Goal: Communication & Community: Share content

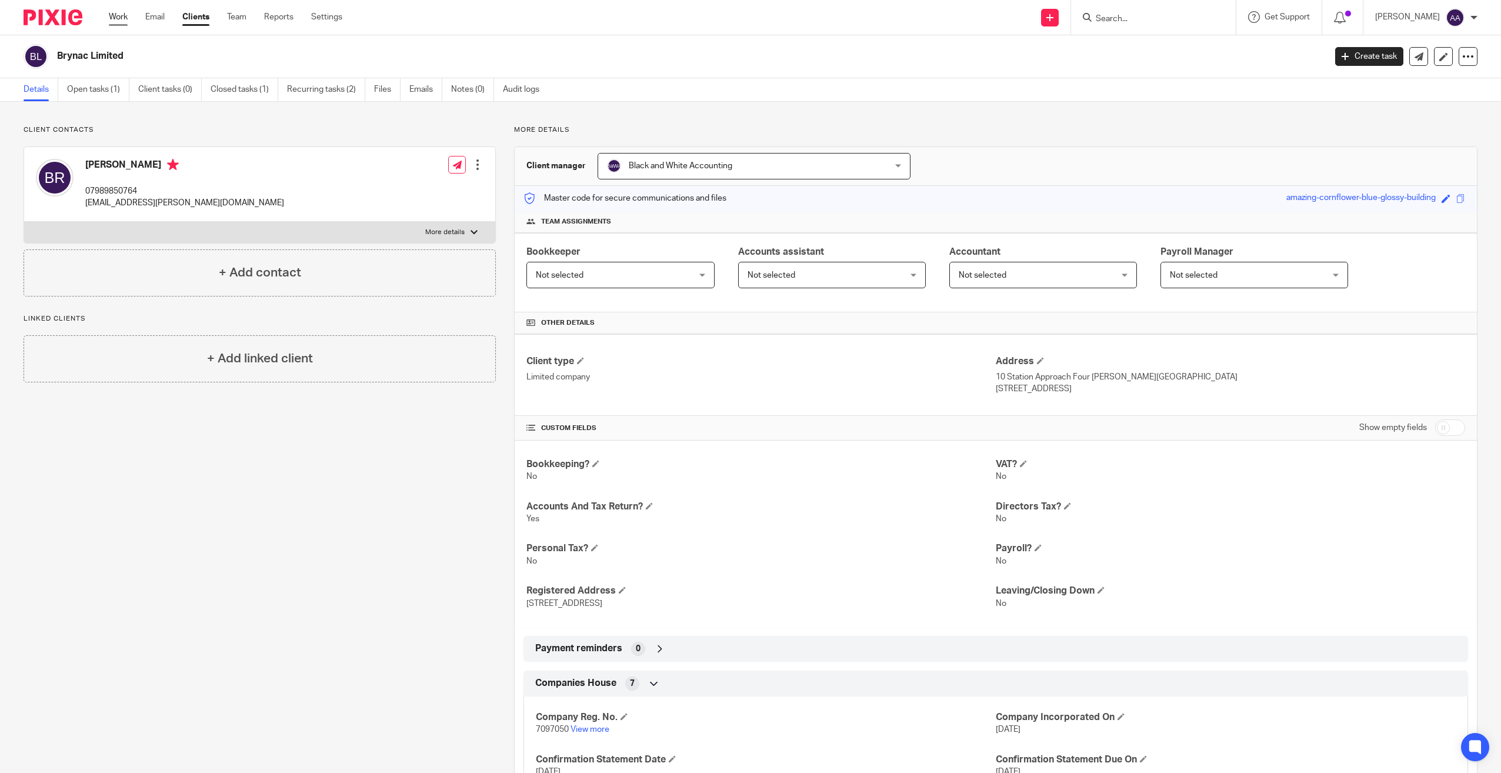
click at [117, 12] on link "Work" at bounding box center [118, 17] width 19 height 12
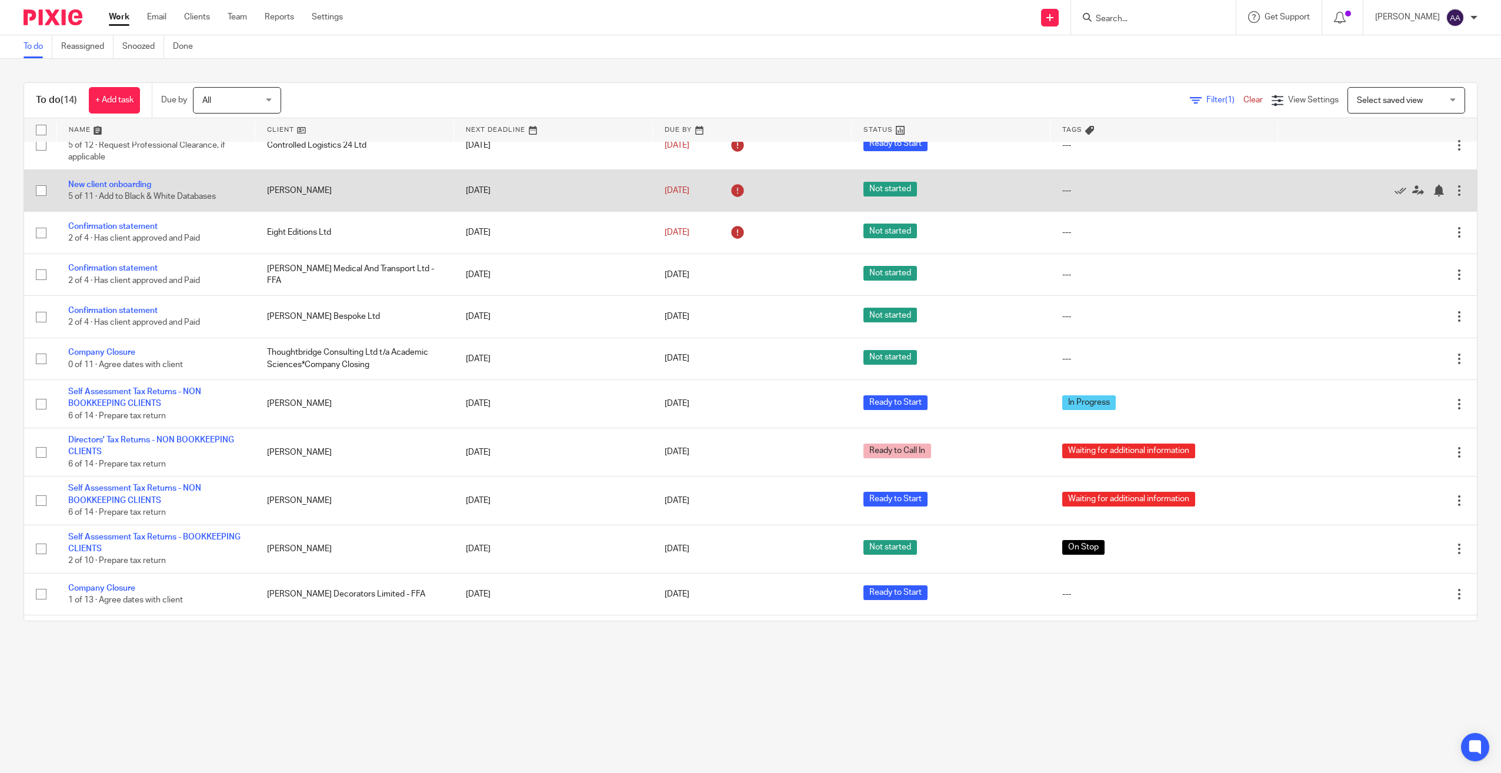
scroll to position [141, 0]
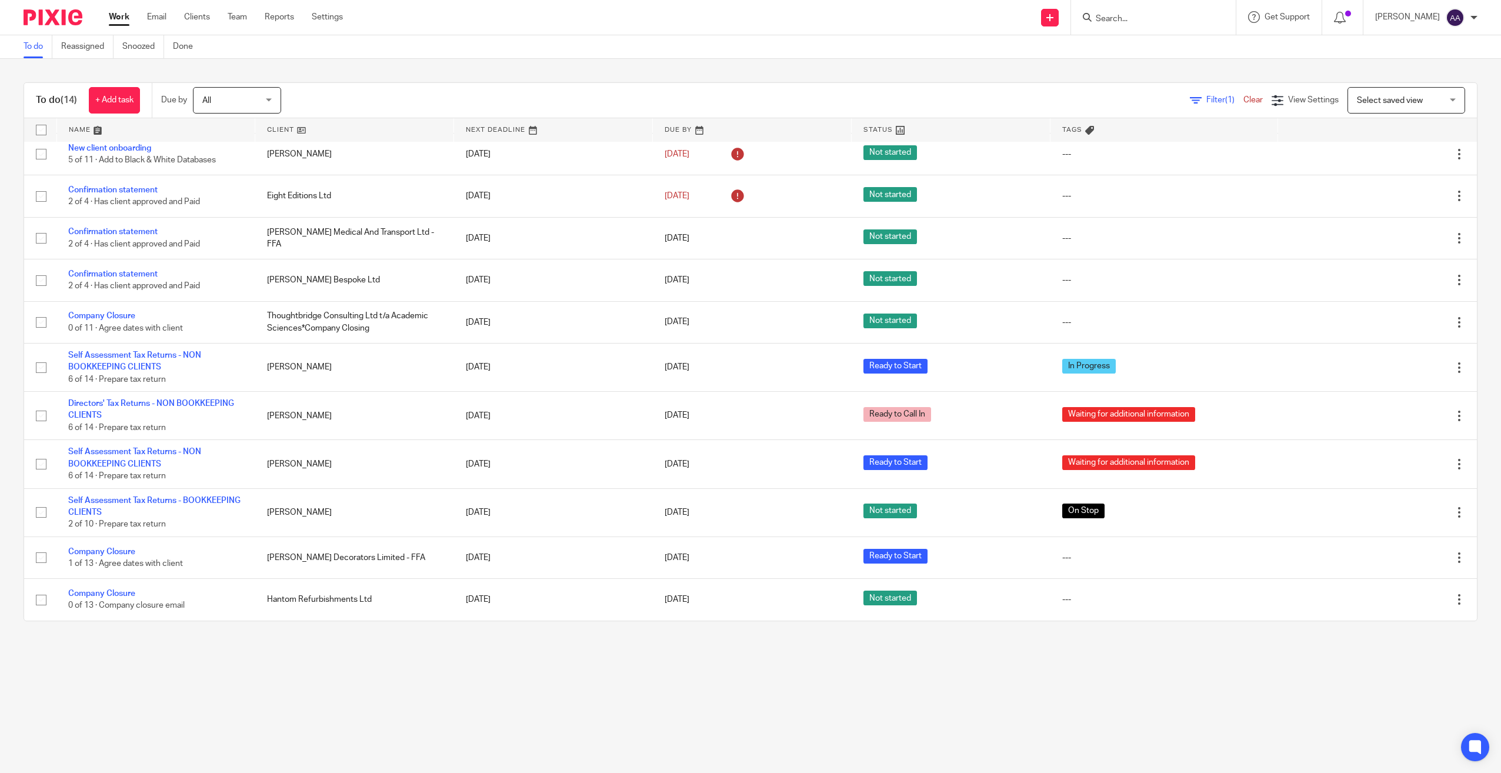
click at [1149, 25] on form at bounding box center [1157, 17] width 125 height 15
click at [1149, 10] on form at bounding box center [1157, 17] width 125 height 15
click at [1148, 21] on input "Search" at bounding box center [1148, 19] width 106 height 11
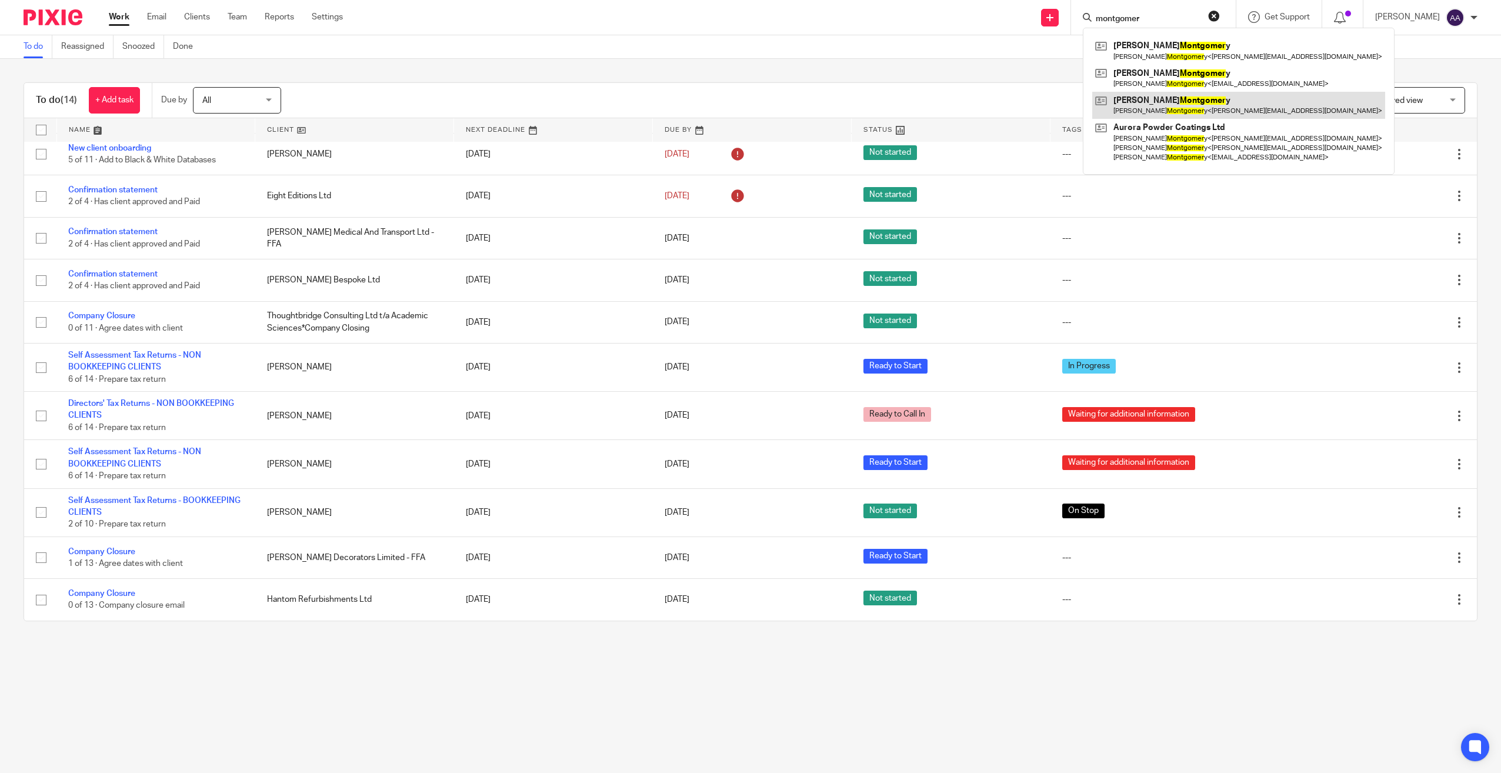
type input "montgomer"
click at [1234, 112] on link at bounding box center [1238, 105] width 293 height 27
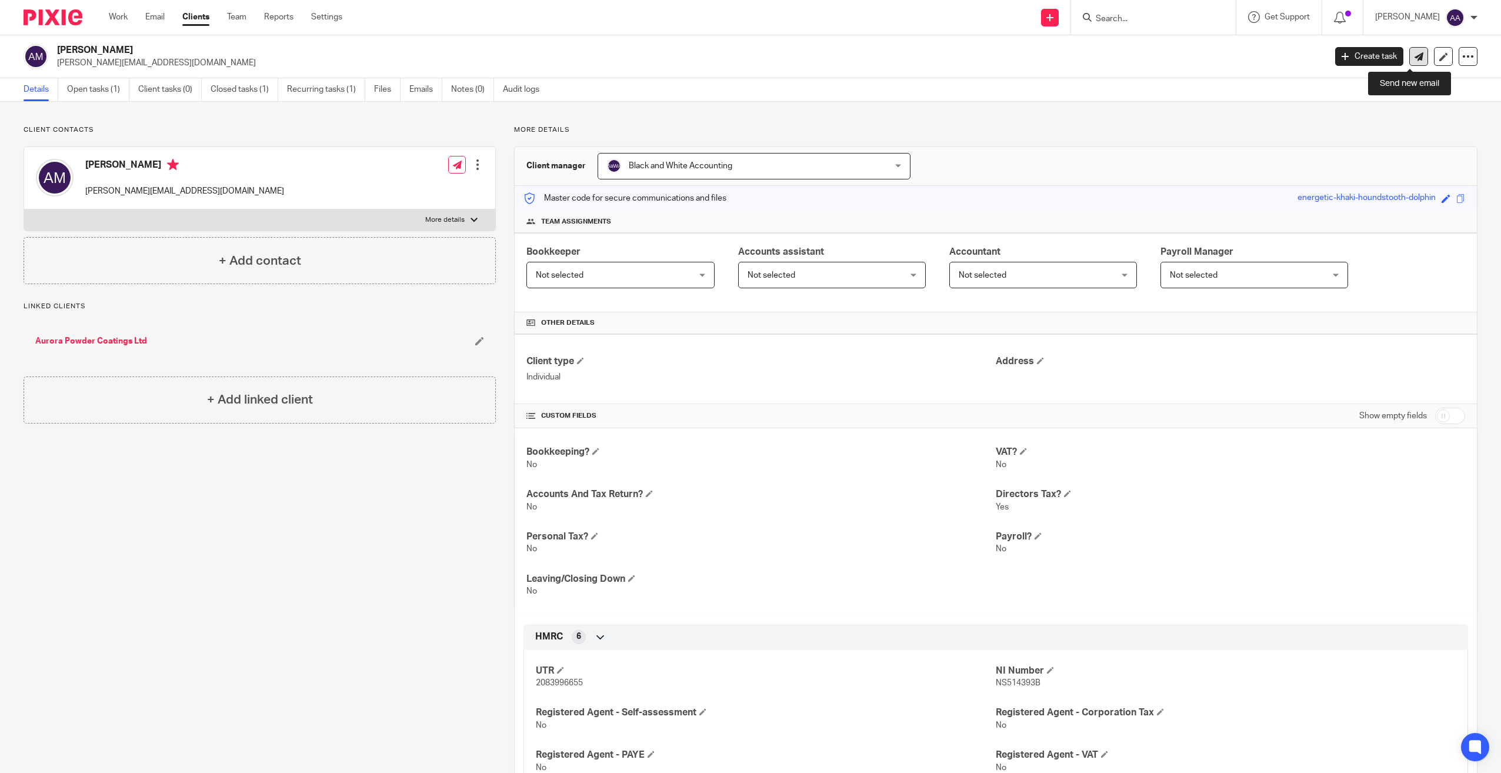
click at [1415, 48] on link at bounding box center [1419, 56] width 19 height 19
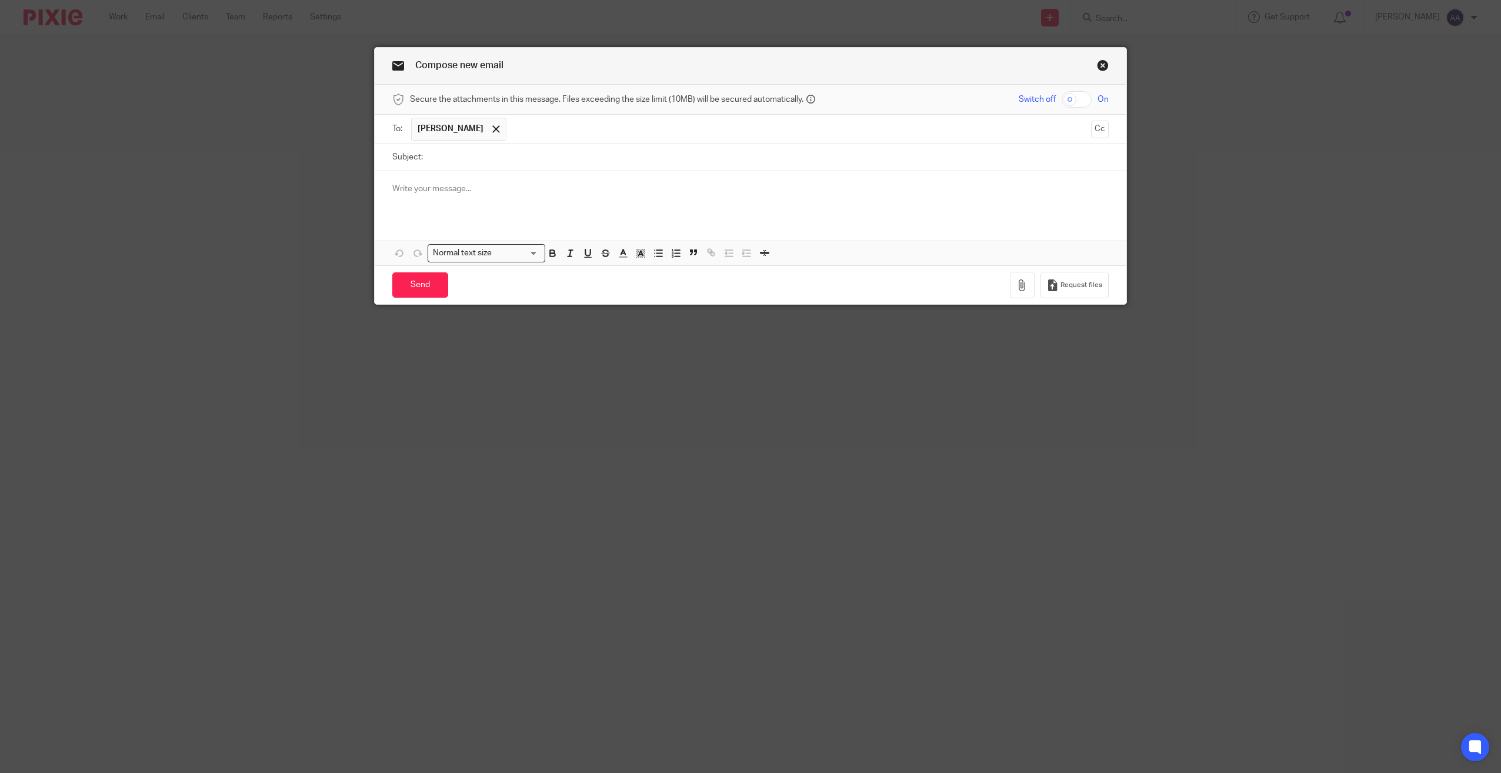
click at [528, 160] on input "Subject:" at bounding box center [769, 157] width 680 height 26
type input "Post"
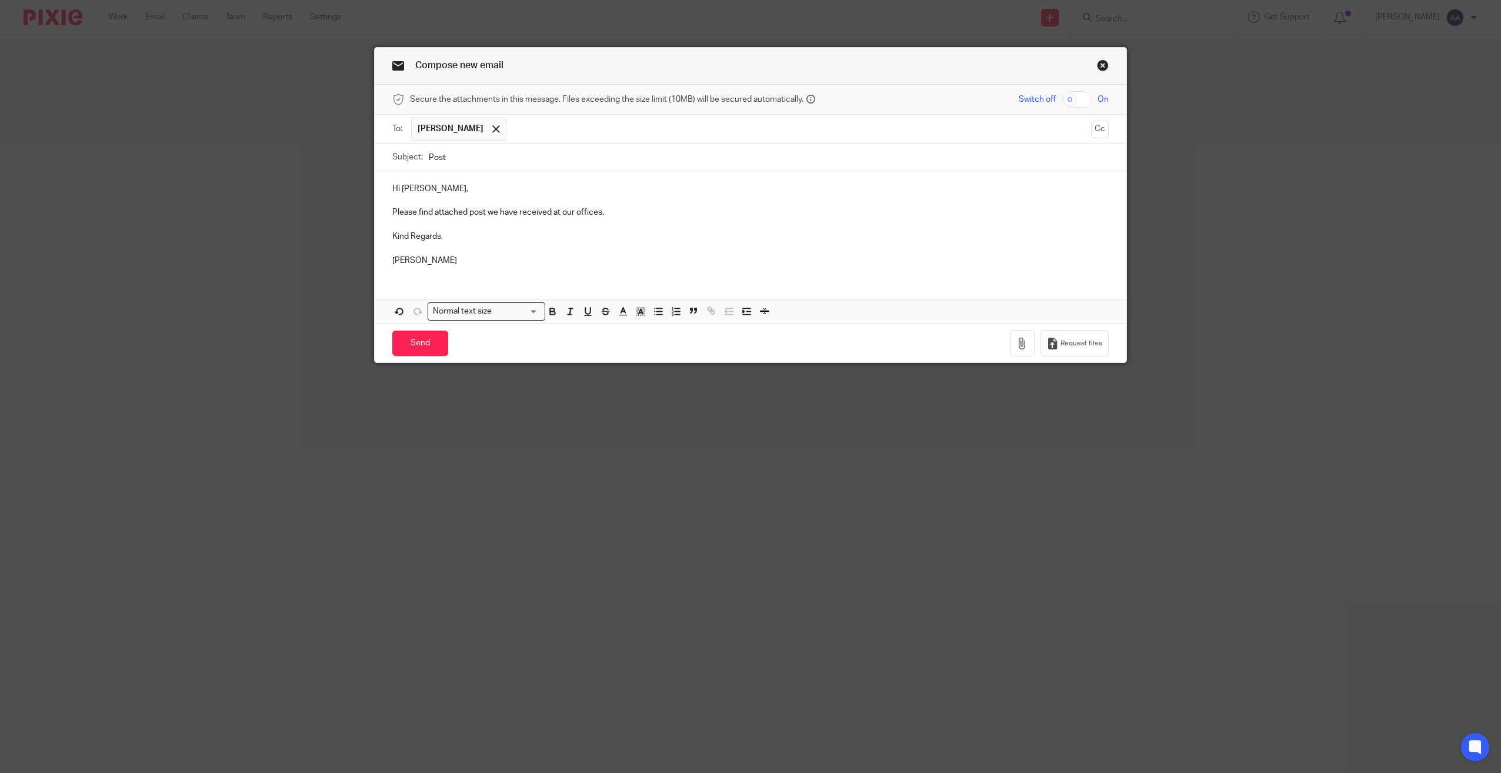
click at [395, 188] on p "Hi Andrew," at bounding box center [750, 189] width 717 height 12
click at [992, 327] on div "Send You have unsaved changes Request files" at bounding box center [751, 343] width 752 height 39
click at [1017, 345] on icon "button" at bounding box center [1023, 344] width 12 height 12
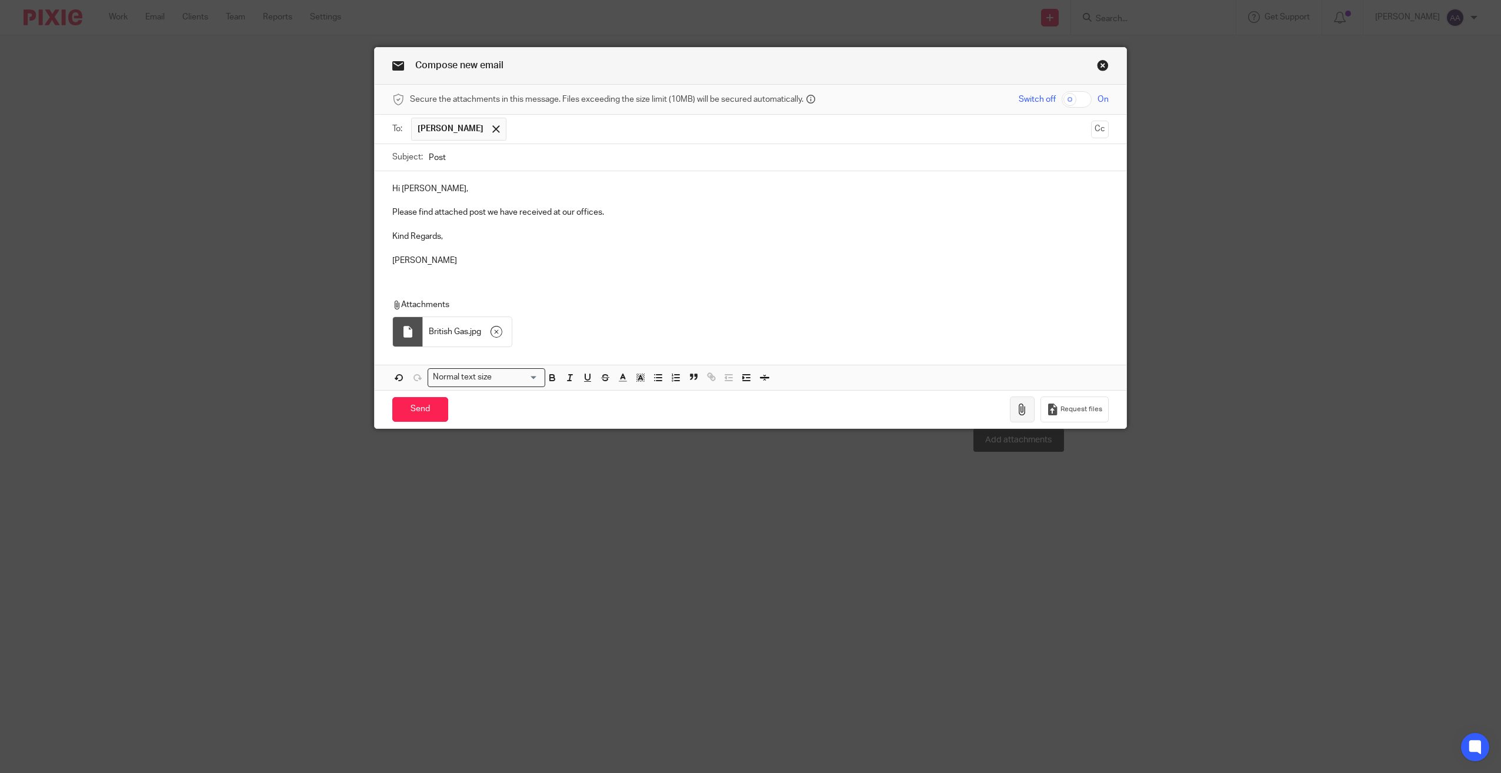
click at [1025, 406] on icon "button" at bounding box center [1023, 410] width 12 height 12
click at [414, 411] on input "Send" at bounding box center [420, 409] width 56 height 25
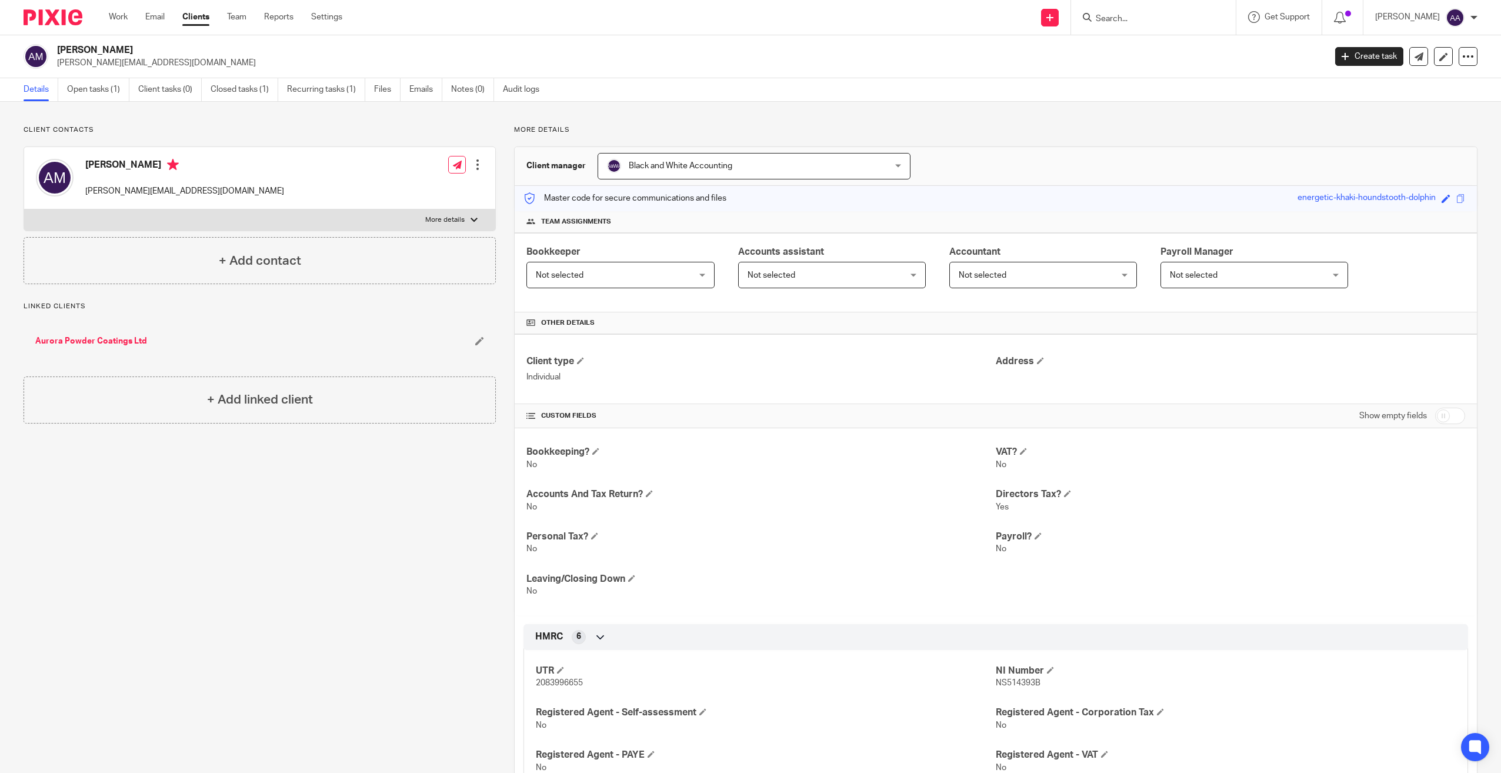
click at [1165, 21] on input "Search" at bounding box center [1148, 19] width 106 height 11
type input "inception"
click at [1170, 49] on link at bounding box center [1191, 50] width 199 height 27
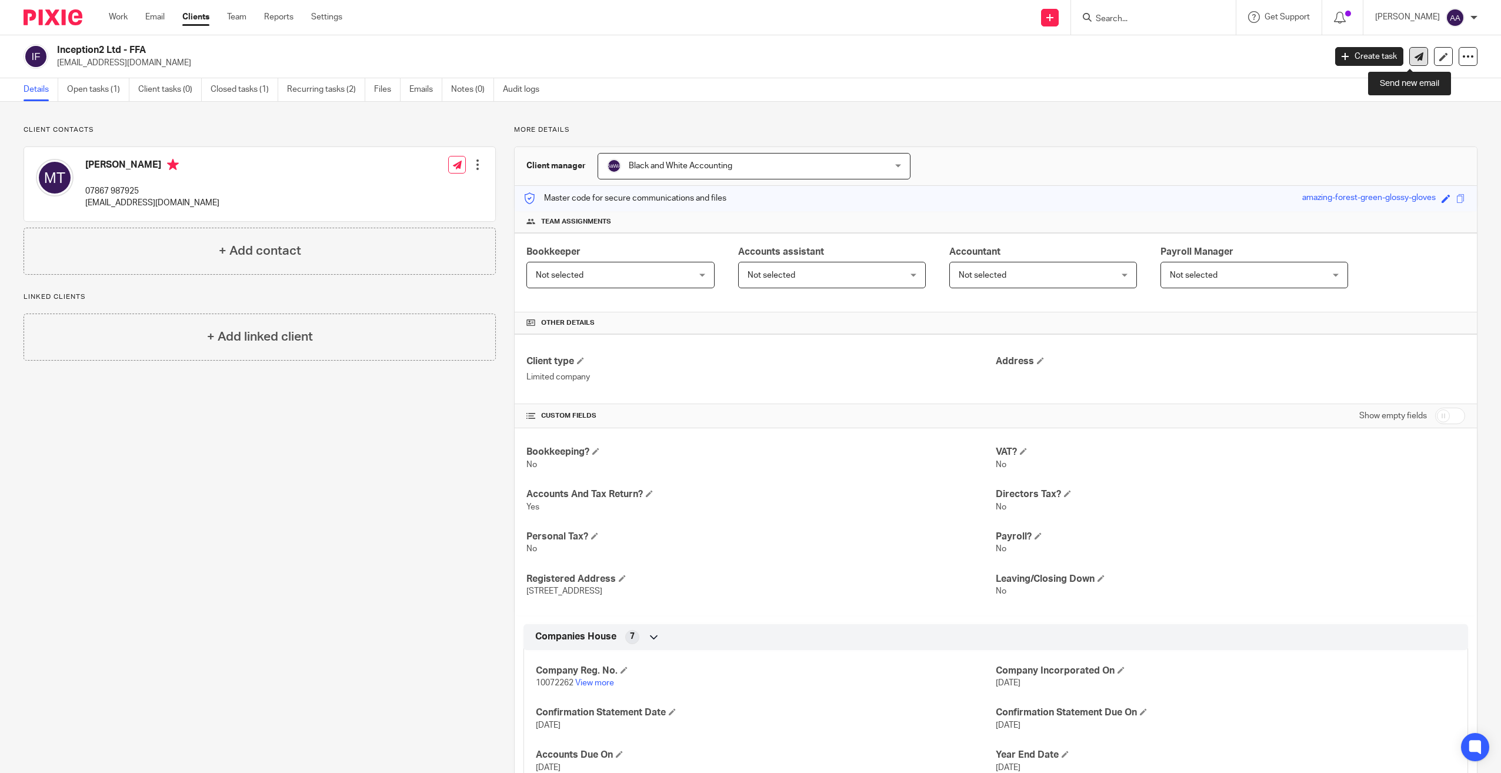
click at [1412, 48] on link at bounding box center [1419, 56] width 19 height 19
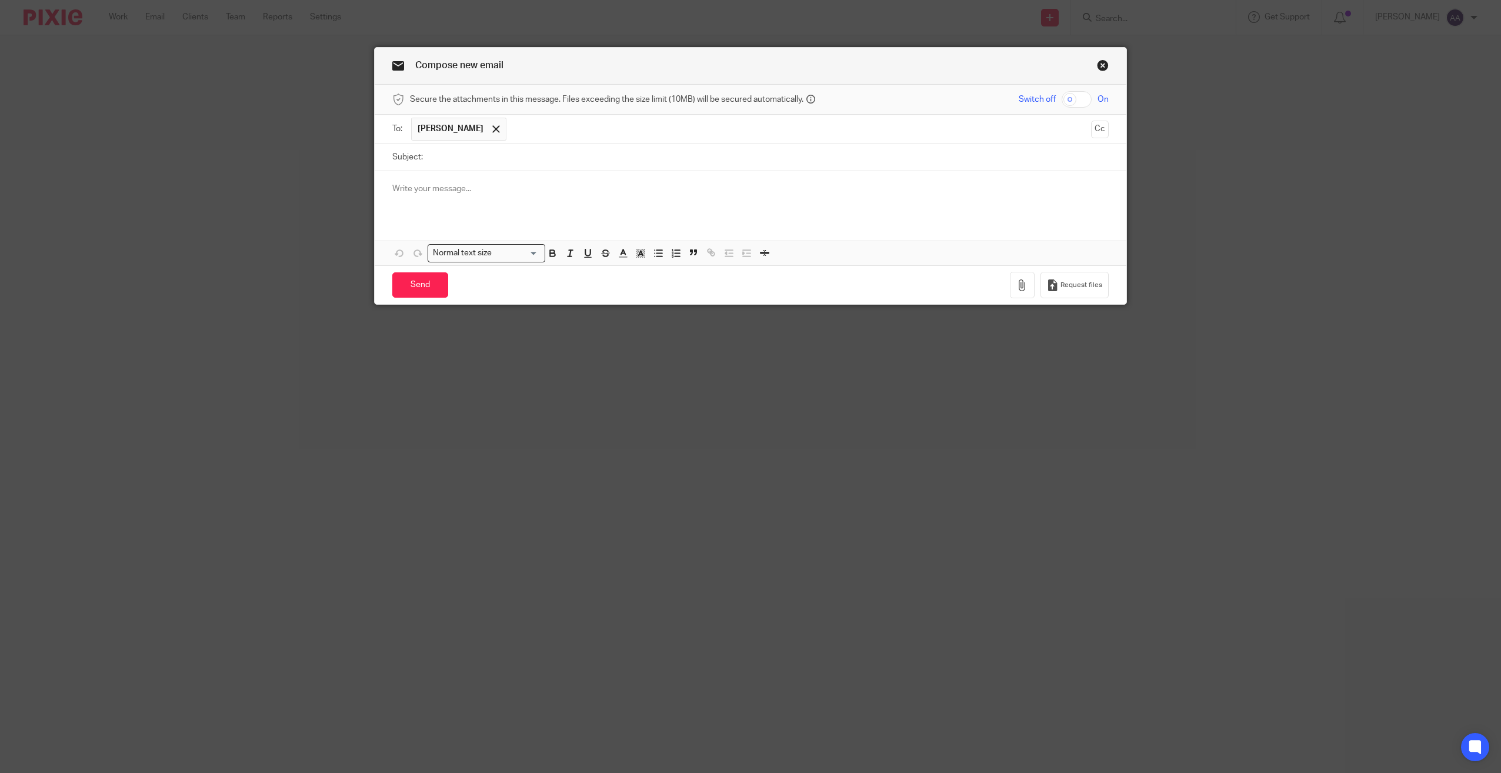
click at [659, 160] on input "Subject:" at bounding box center [769, 157] width 680 height 26
type input "Post"
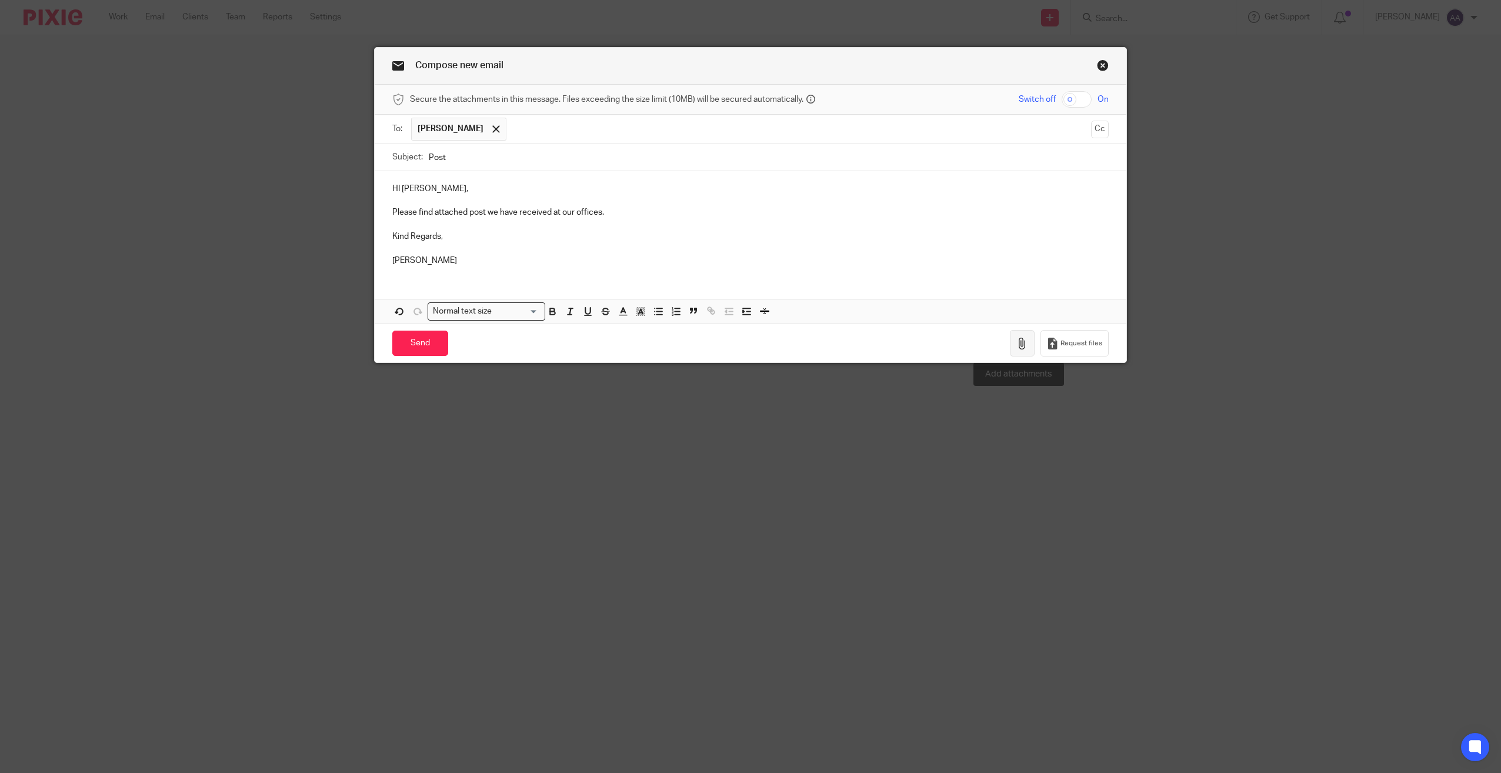
click at [1017, 340] on icon "button" at bounding box center [1023, 344] width 12 height 12
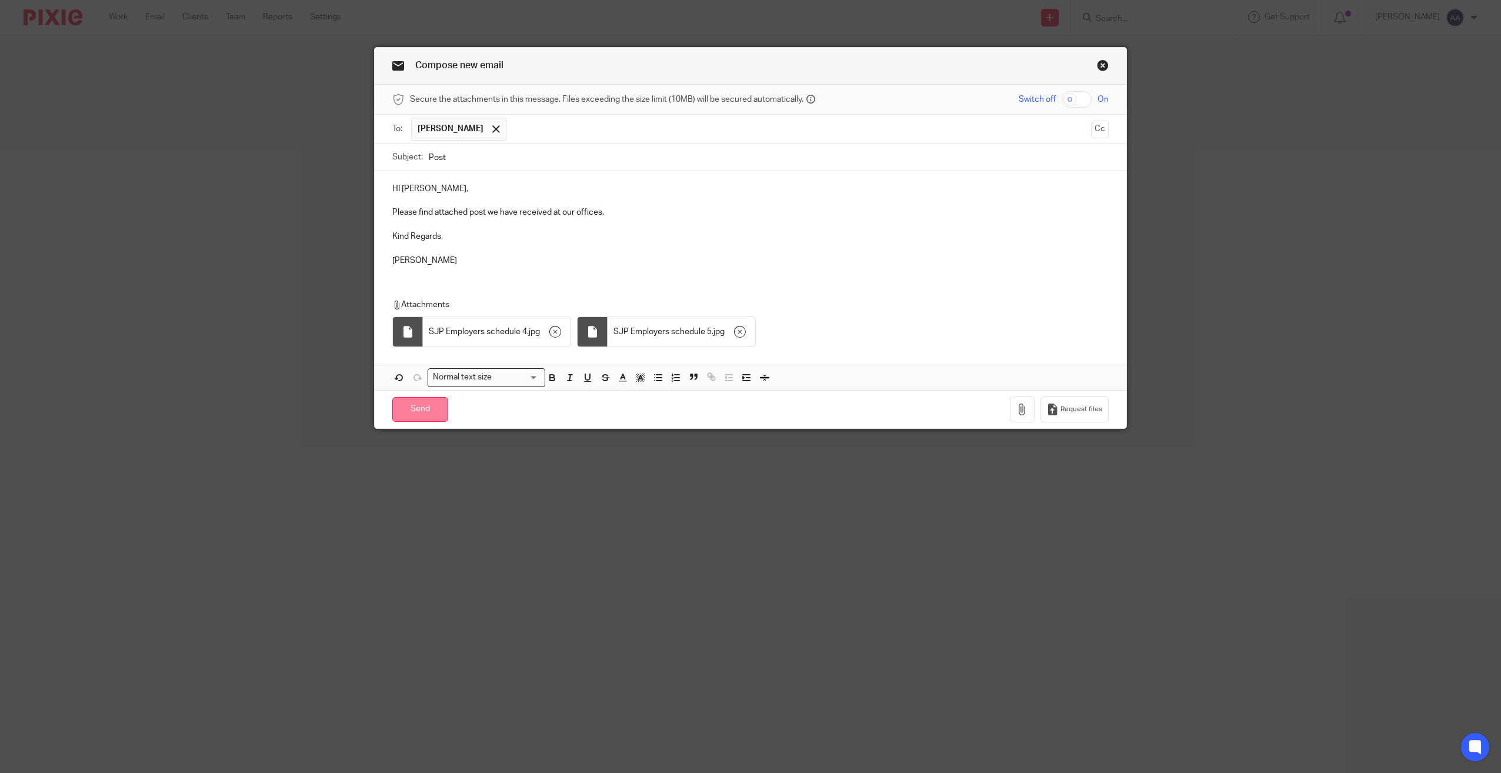
click at [411, 411] on input "Send" at bounding box center [420, 409] width 56 height 25
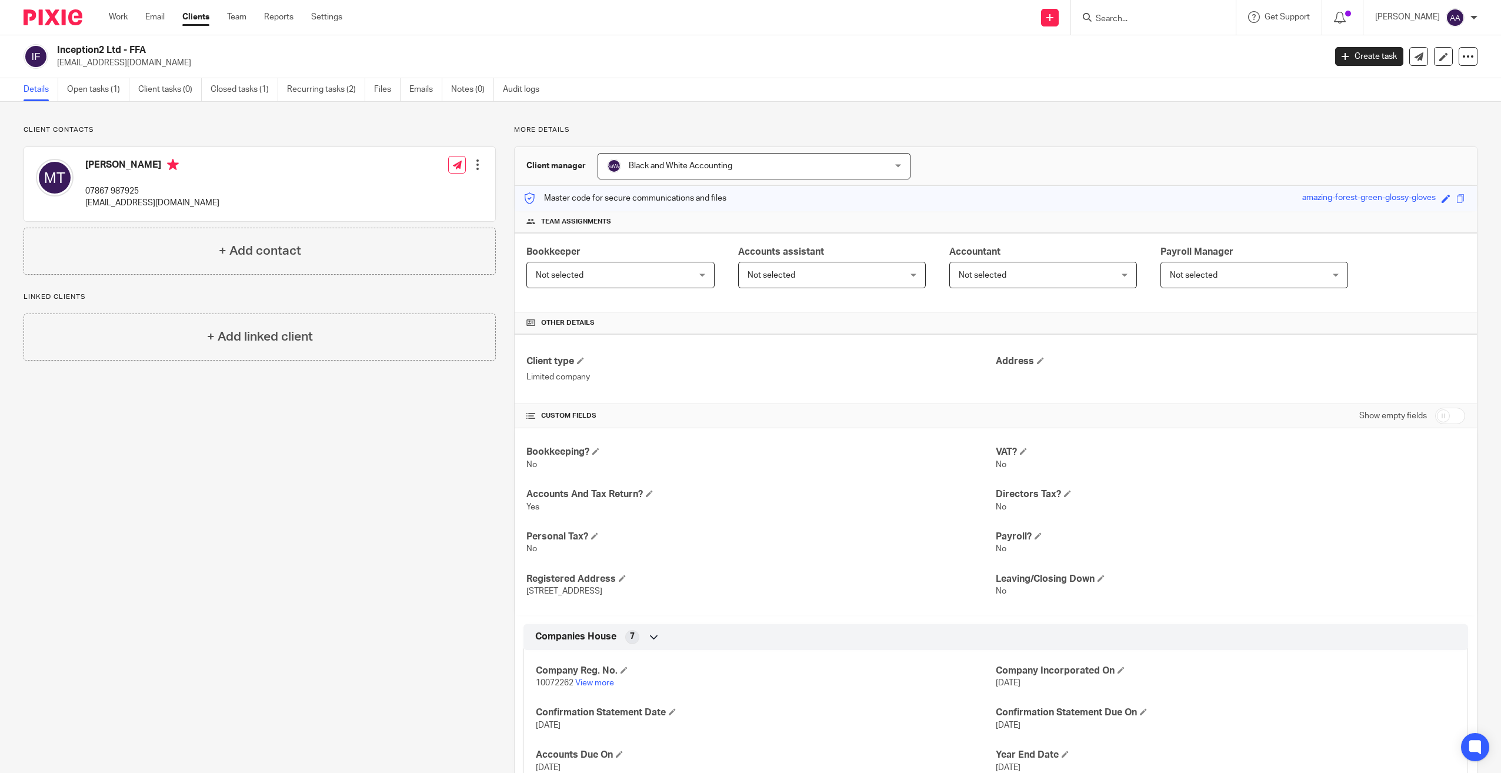
click at [1119, 14] on input "Search" at bounding box center [1148, 19] width 106 height 11
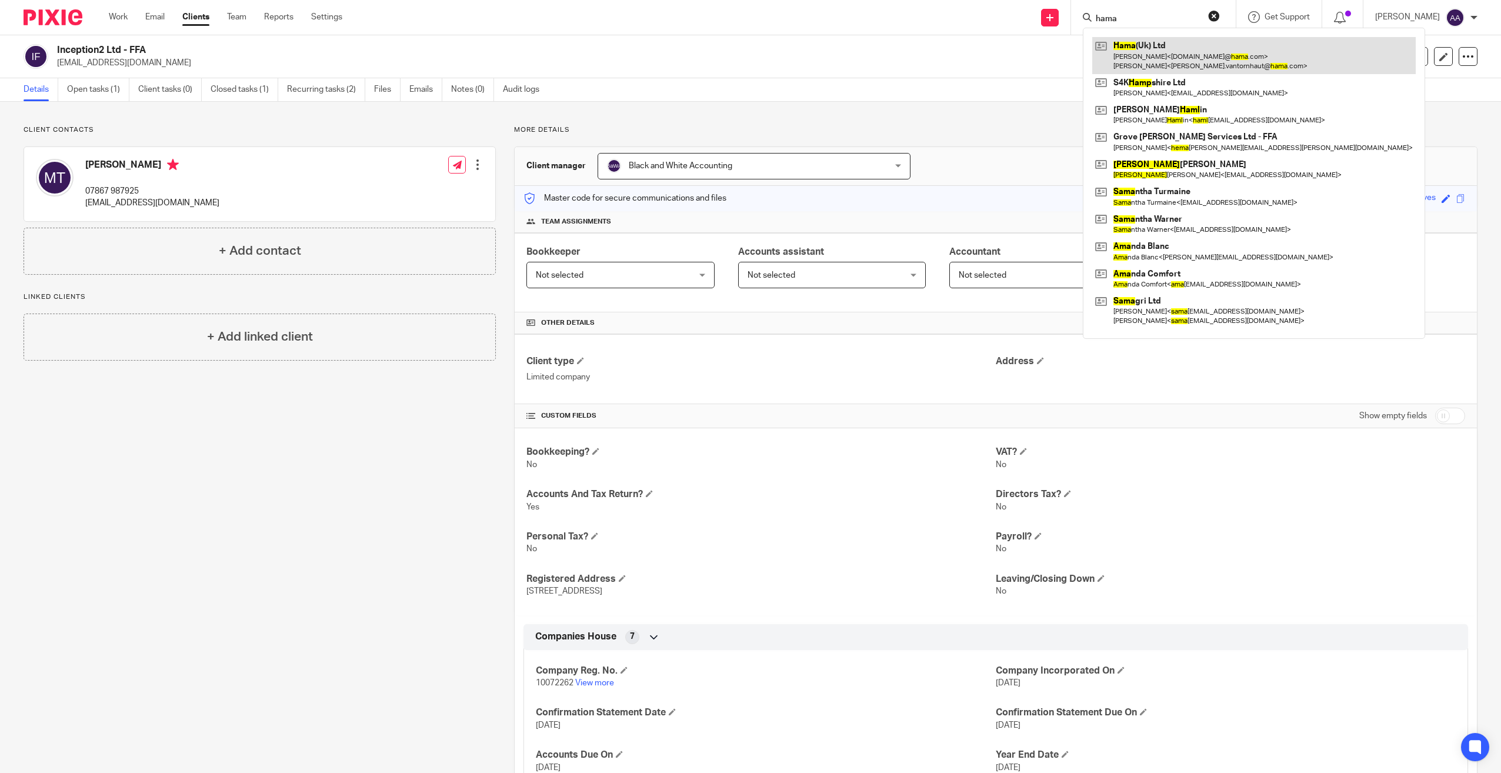
type input "hama"
click at [1168, 47] on link at bounding box center [1254, 55] width 324 height 36
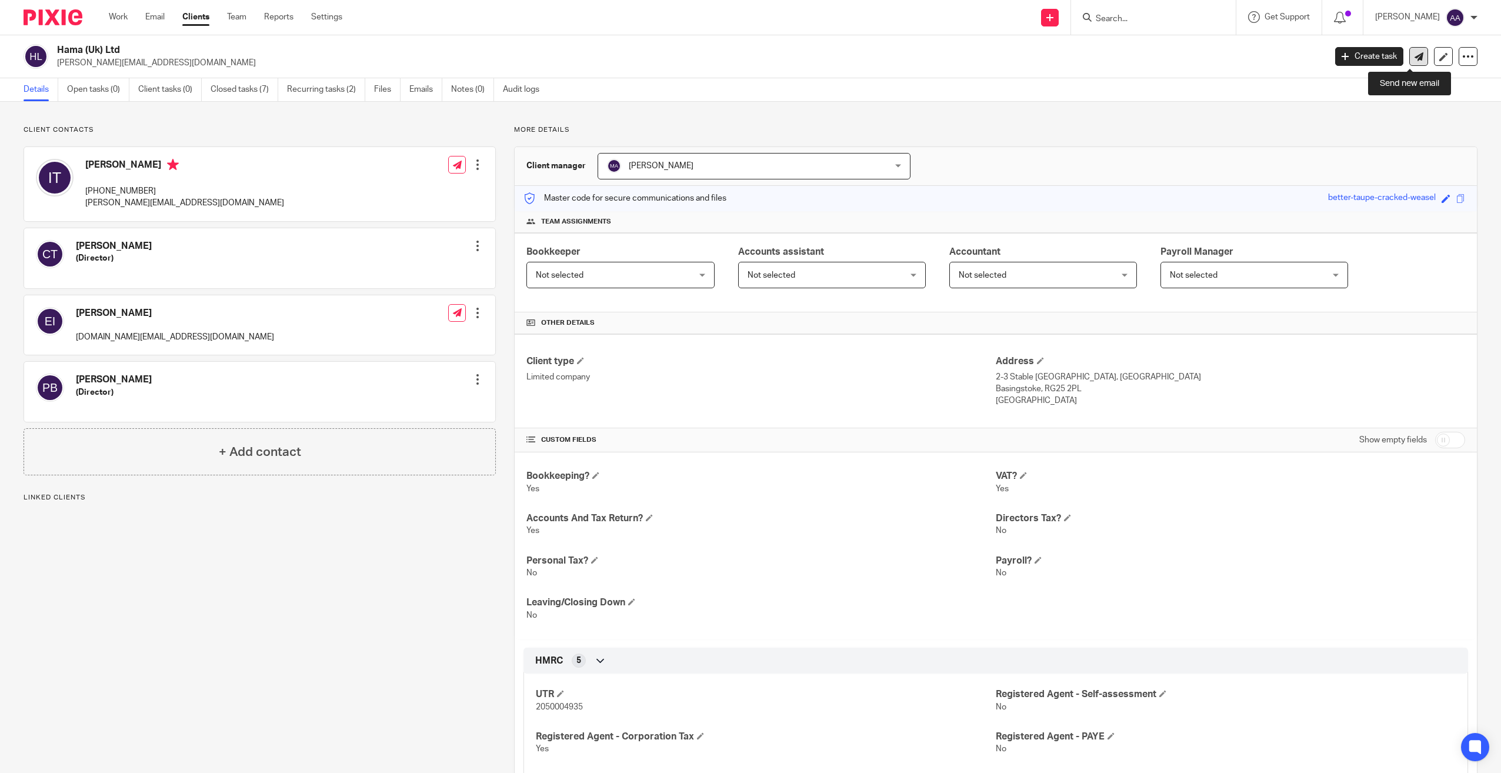
click at [1415, 54] on icon at bounding box center [1419, 56] width 9 height 9
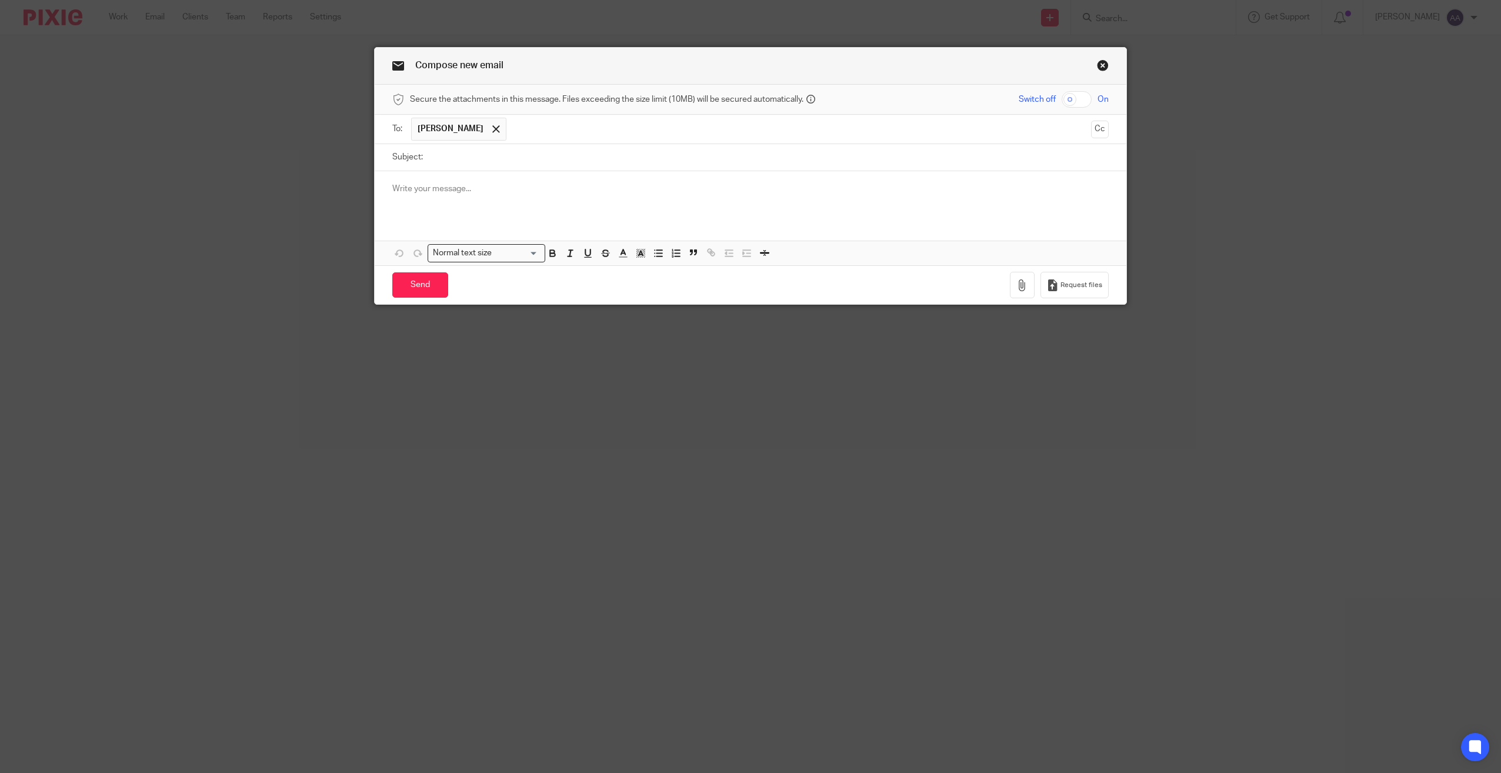
click at [480, 157] on input "Subject:" at bounding box center [769, 157] width 680 height 26
type input "Post"
click at [471, 185] on p at bounding box center [750, 189] width 717 height 12
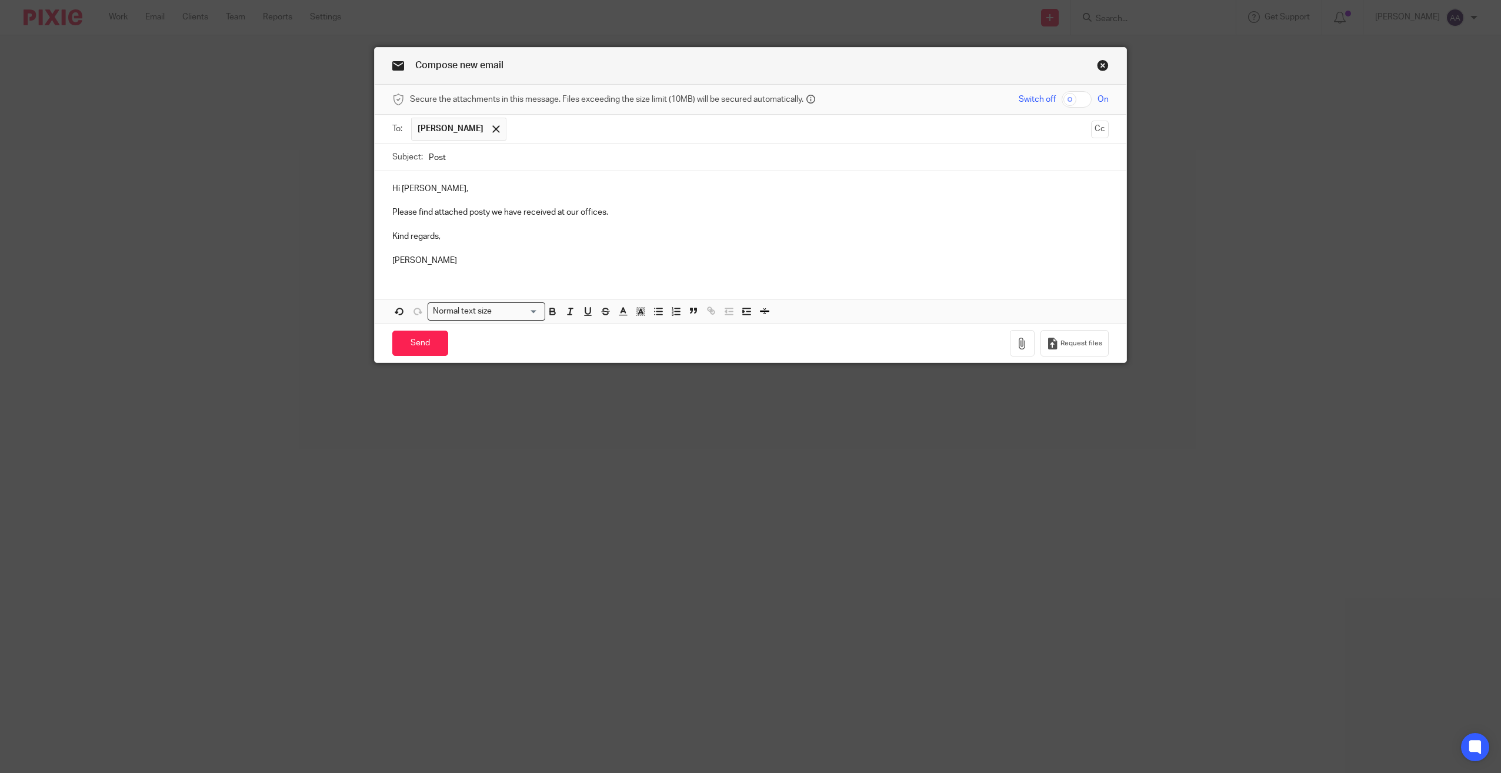
drag, startPoint x: 486, startPoint y: 208, endPoint x: 489, endPoint y: 239, distance: 31.3
click at [486, 208] on p "Please find attached posty we have received at our offices." at bounding box center [750, 212] width 717 height 12
click at [1034, 334] on div "Request files" at bounding box center [1059, 343] width 99 height 26
click at [1019, 339] on icon "button" at bounding box center [1023, 344] width 12 height 12
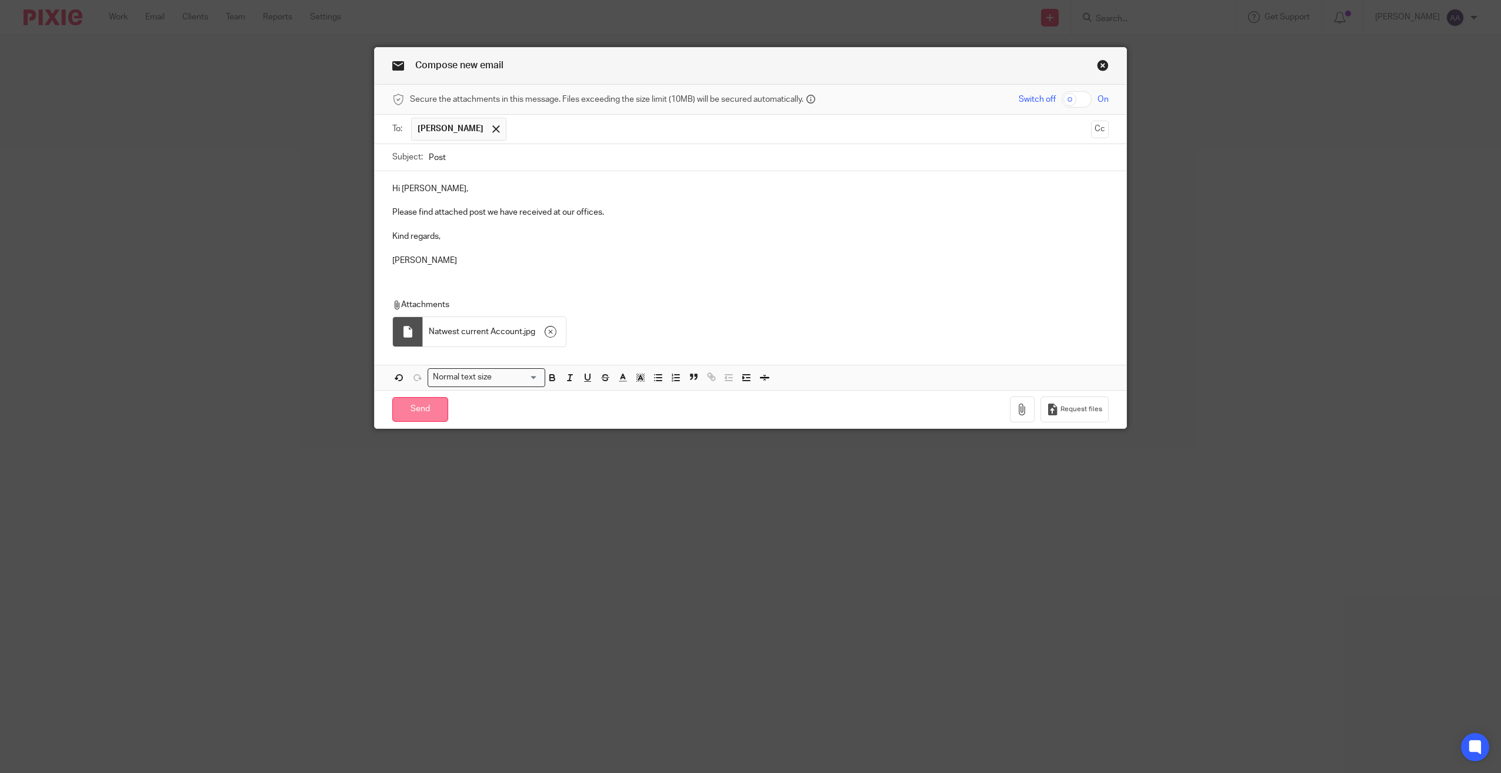
click at [428, 403] on input "Send" at bounding box center [420, 409] width 56 height 25
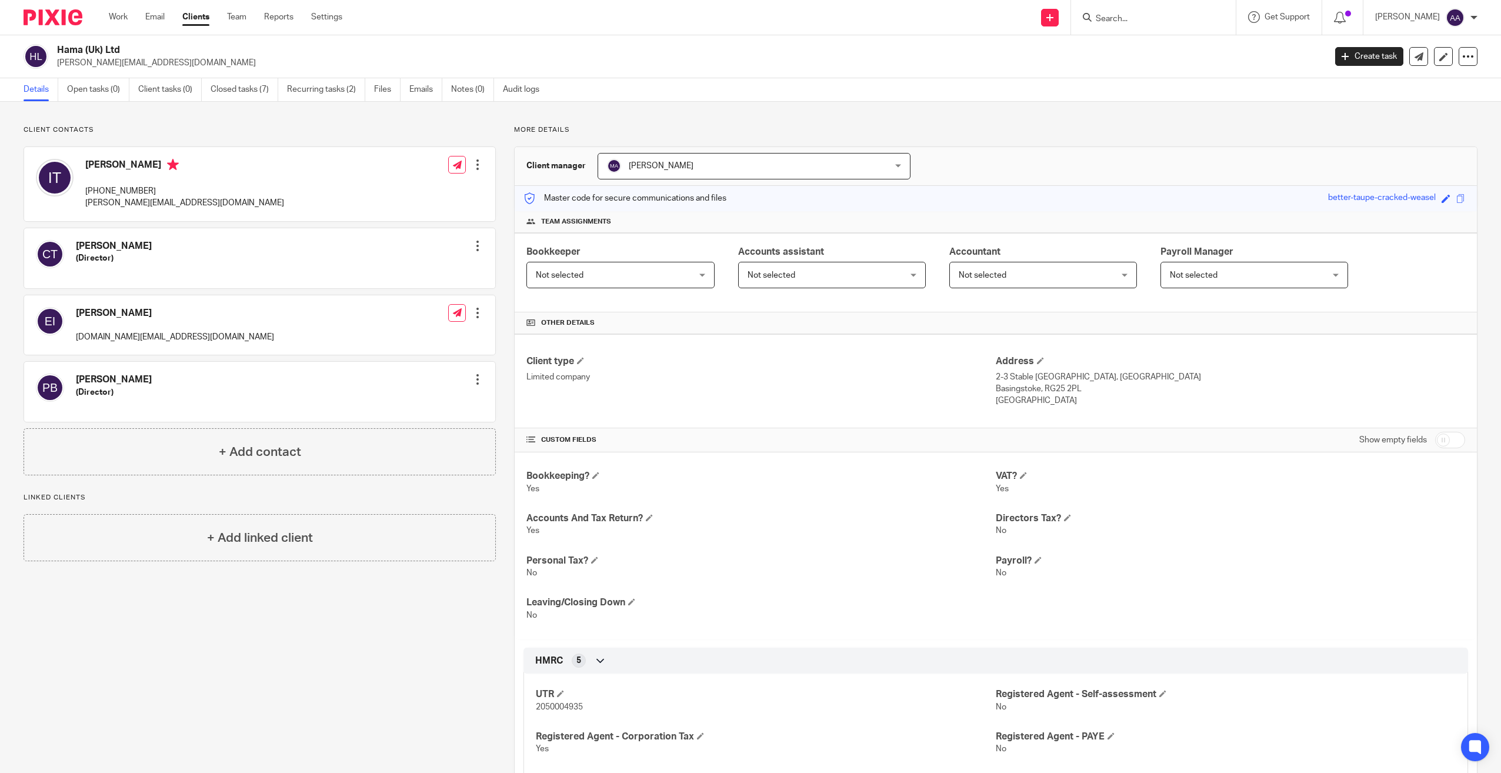
click at [1143, 24] on input "Search" at bounding box center [1148, 19] width 106 height 11
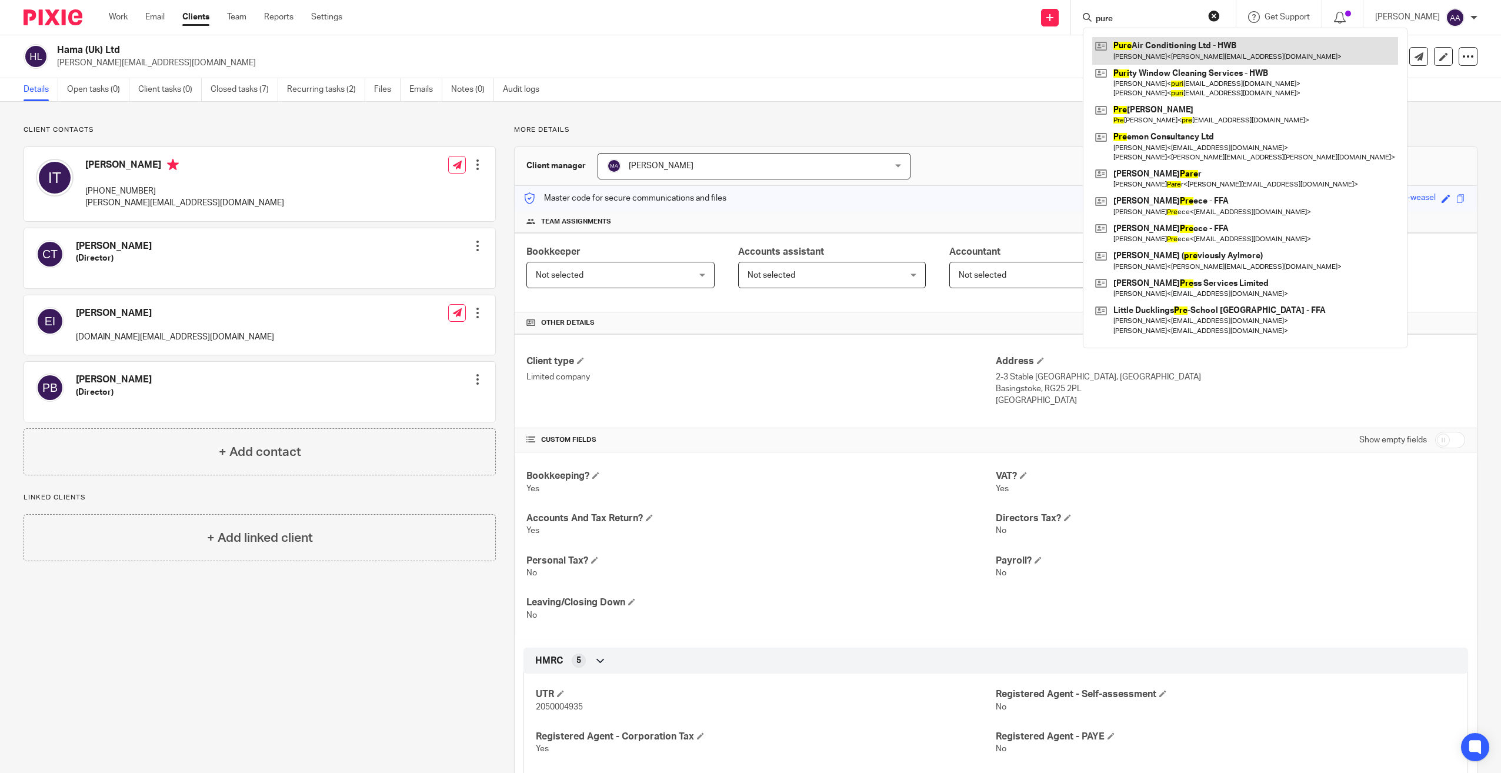
type input "pure"
click at [1260, 61] on link at bounding box center [1245, 50] width 306 height 27
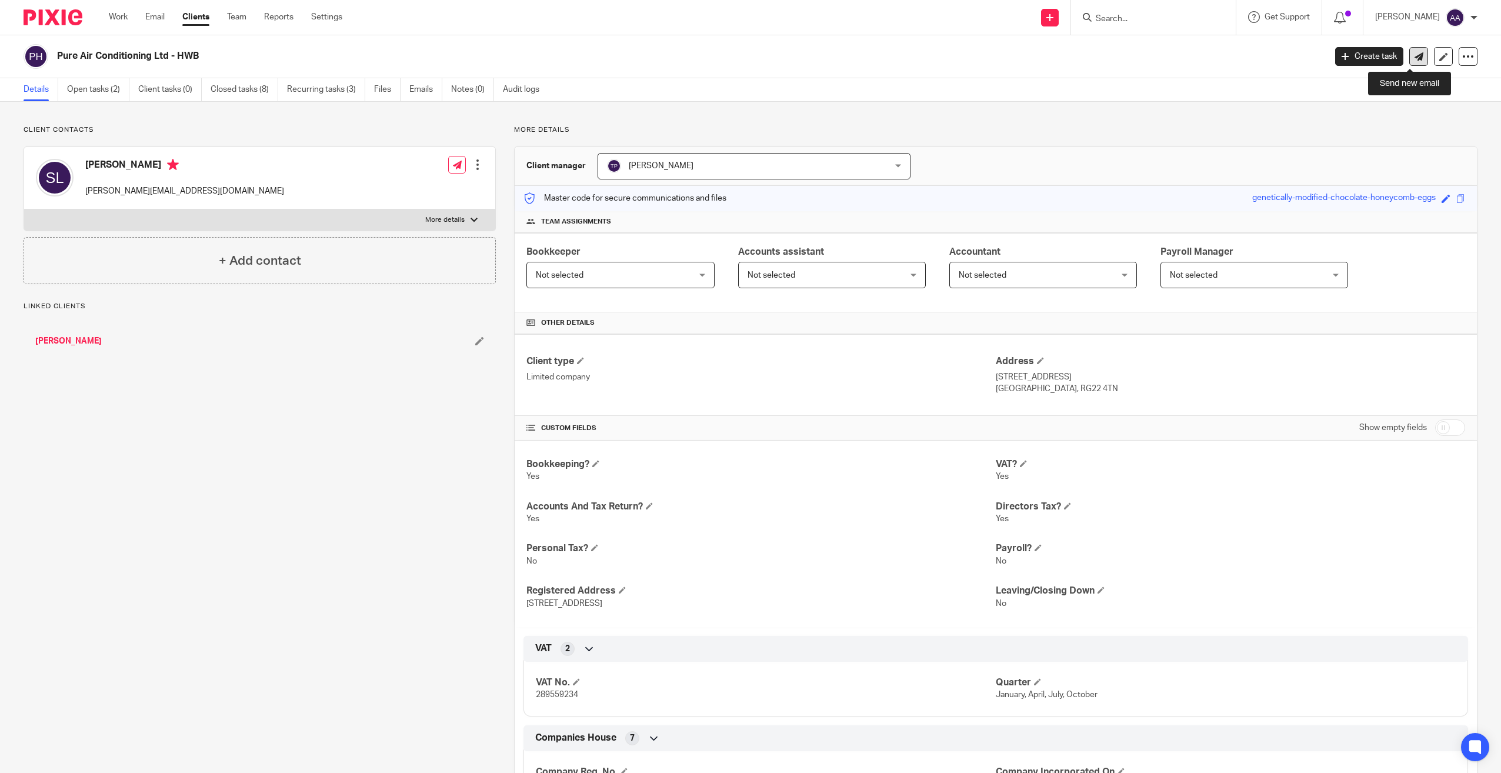
click at [1415, 49] on link at bounding box center [1419, 56] width 19 height 19
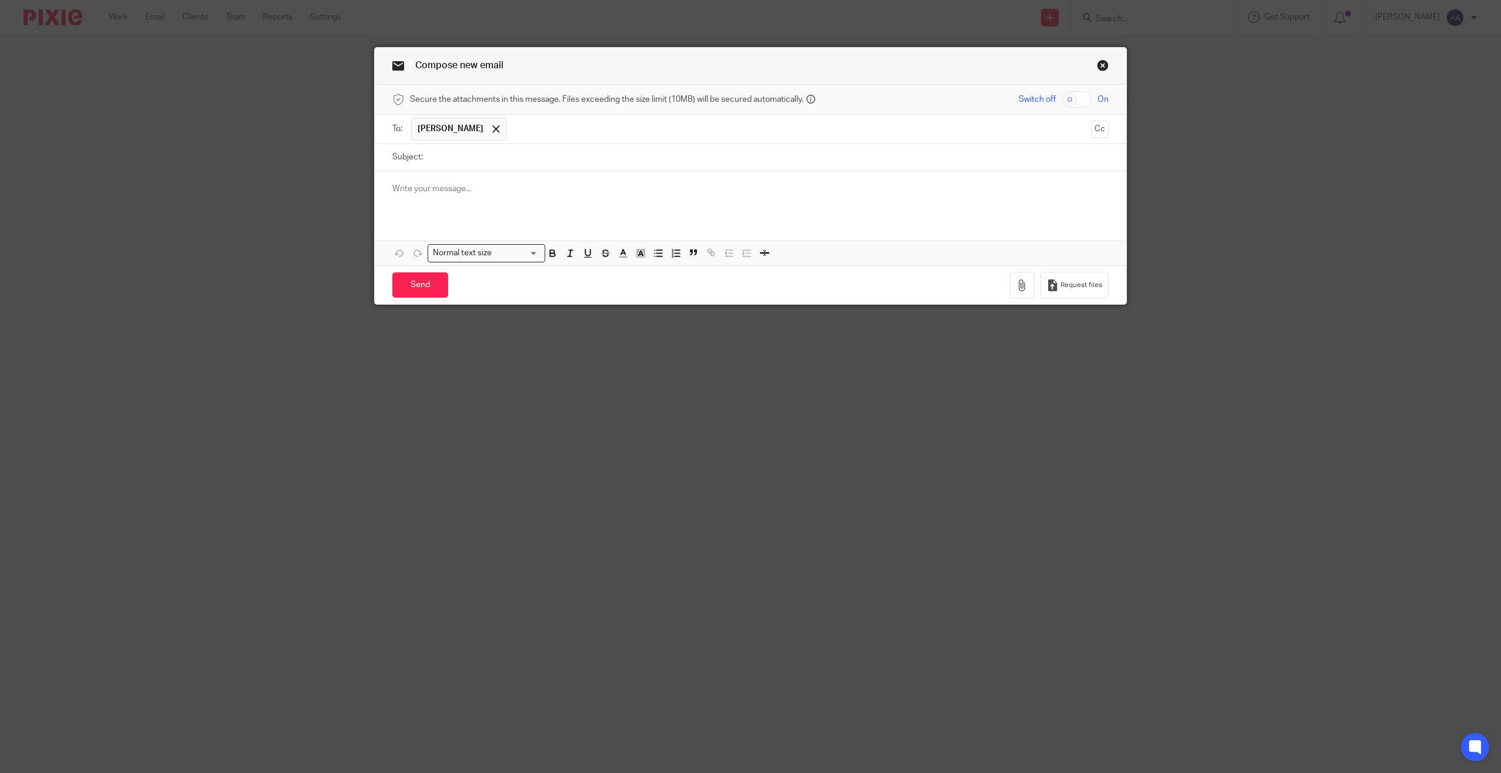
click at [608, 154] on input "Subject:" at bounding box center [769, 157] width 680 height 26
type input "Post"
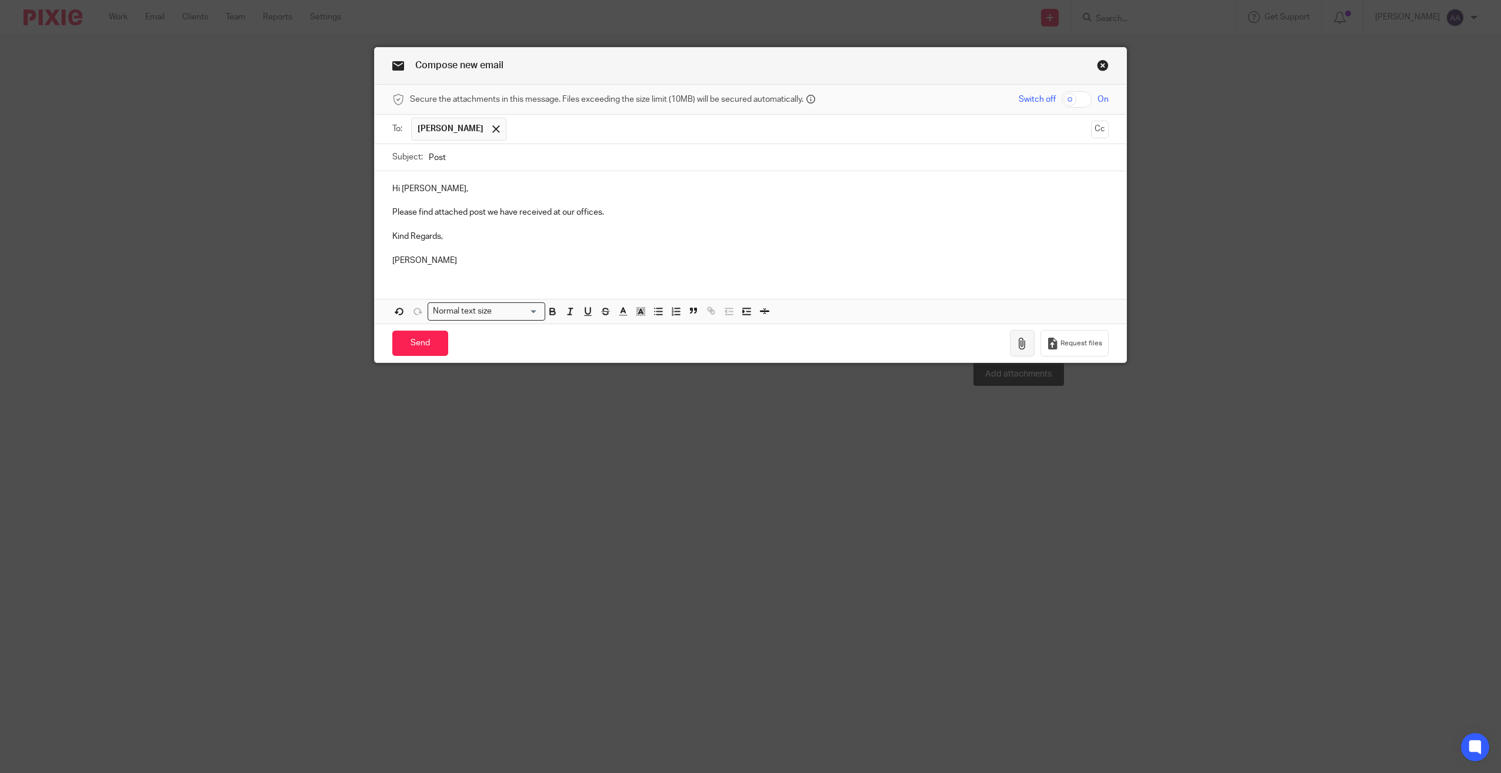
click at [1021, 347] on icon "button" at bounding box center [1023, 344] width 12 height 12
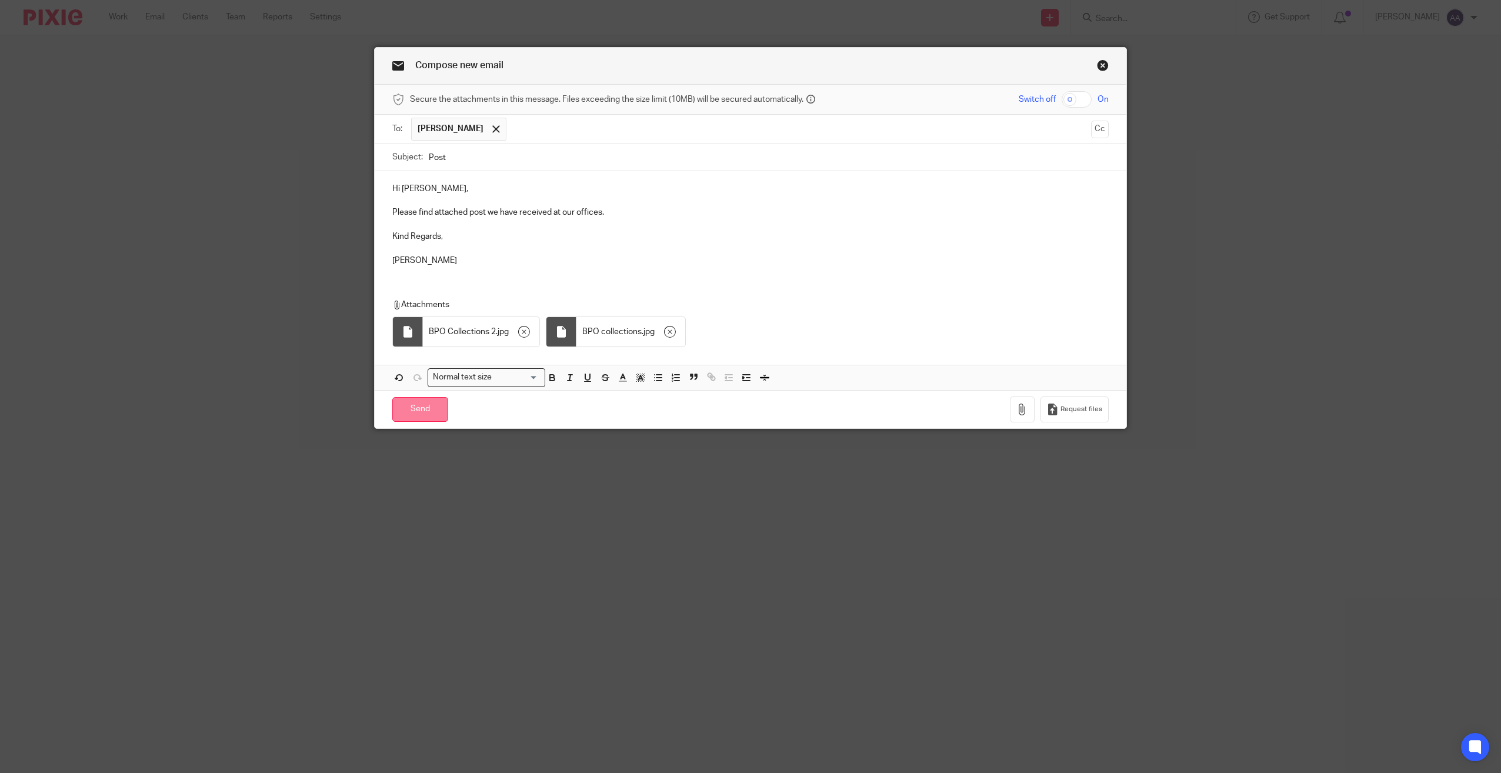
click at [412, 404] on input "Send" at bounding box center [420, 409] width 56 height 25
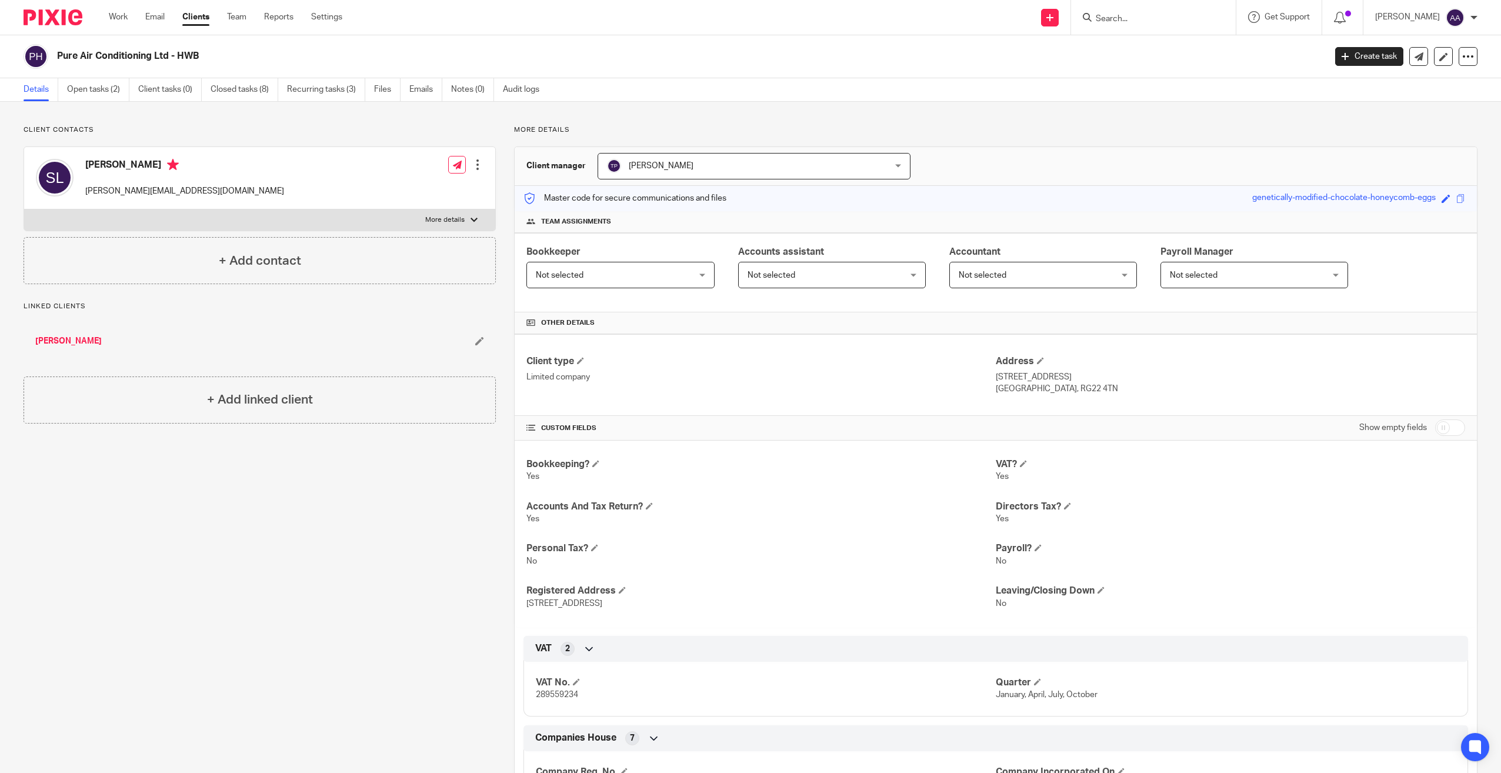
click at [1132, 19] on input "Search" at bounding box center [1148, 19] width 106 height 11
type input "d"
click at [1161, 13] on form at bounding box center [1157, 17] width 125 height 15
drag, startPoint x: 1155, startPoint y: 12, endPoint x: 1147, endPoint y: 17, distance: 9.0
click at [1154, 12] on form at bounding box center [1157, 17] width 125 height 15
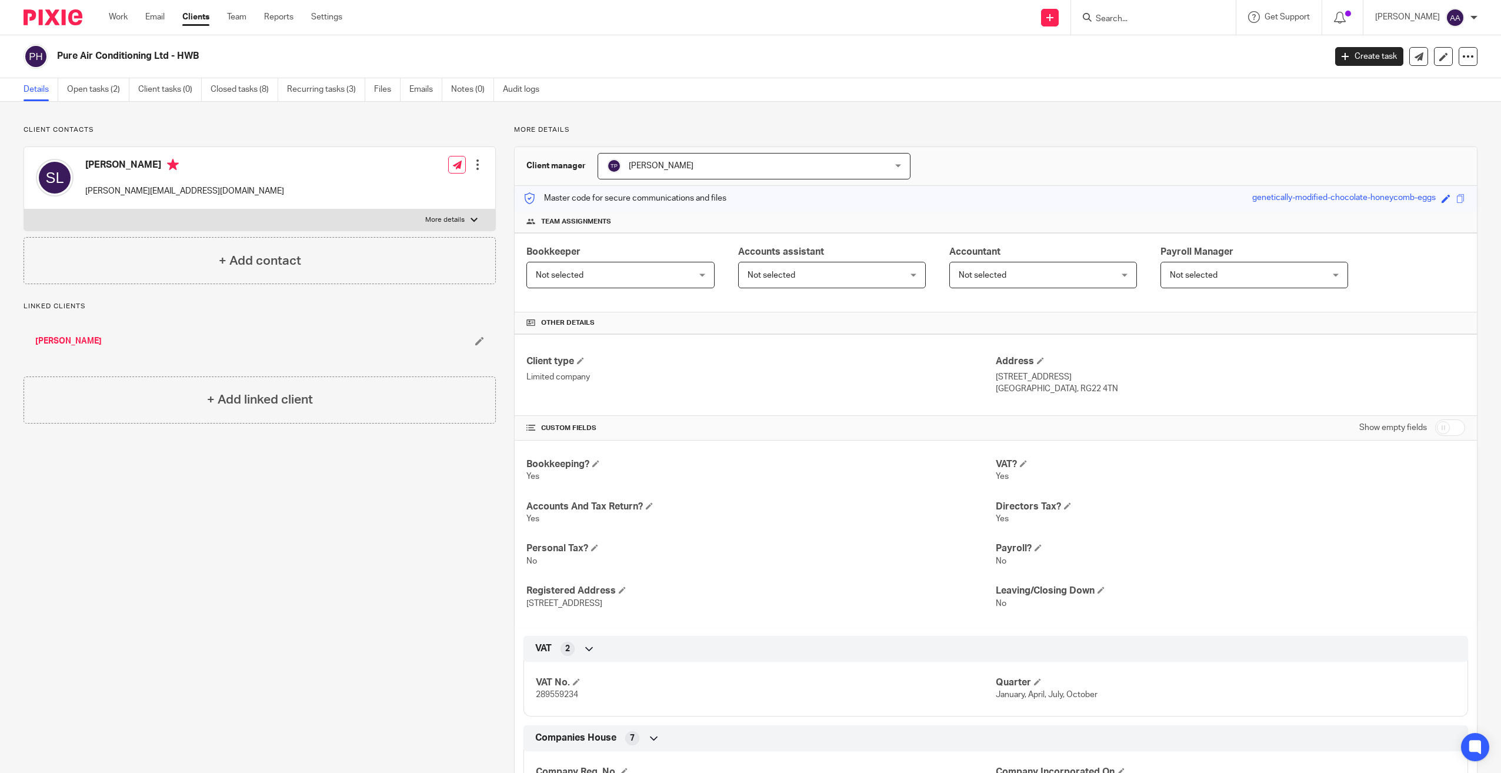
click at [1147, 17] on input "Search" at bounding box center [1148, 19] width 106 height 11
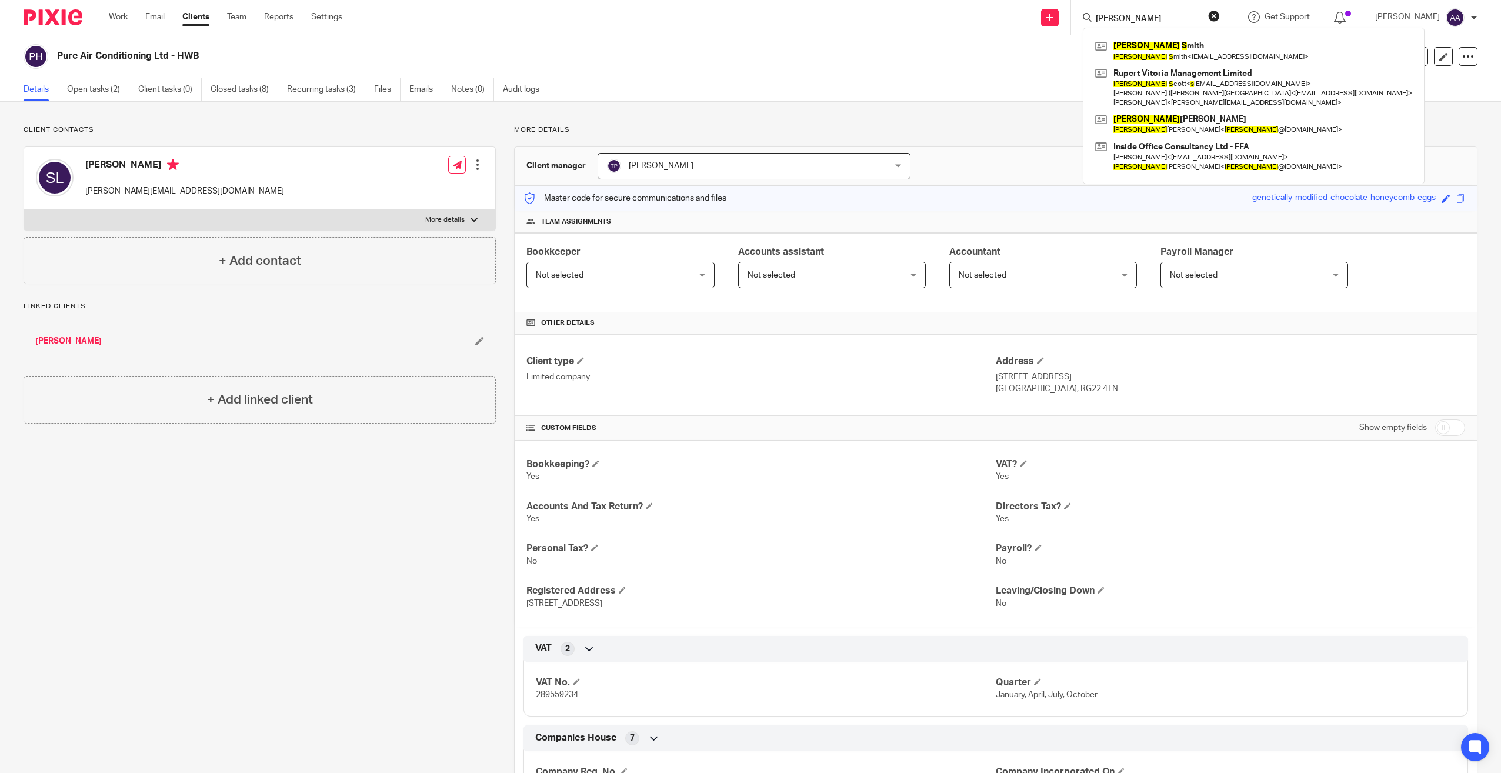
type input "dean s"
click at [1137, 56] on link at bounding box center [1253, 50] width 323 height 27
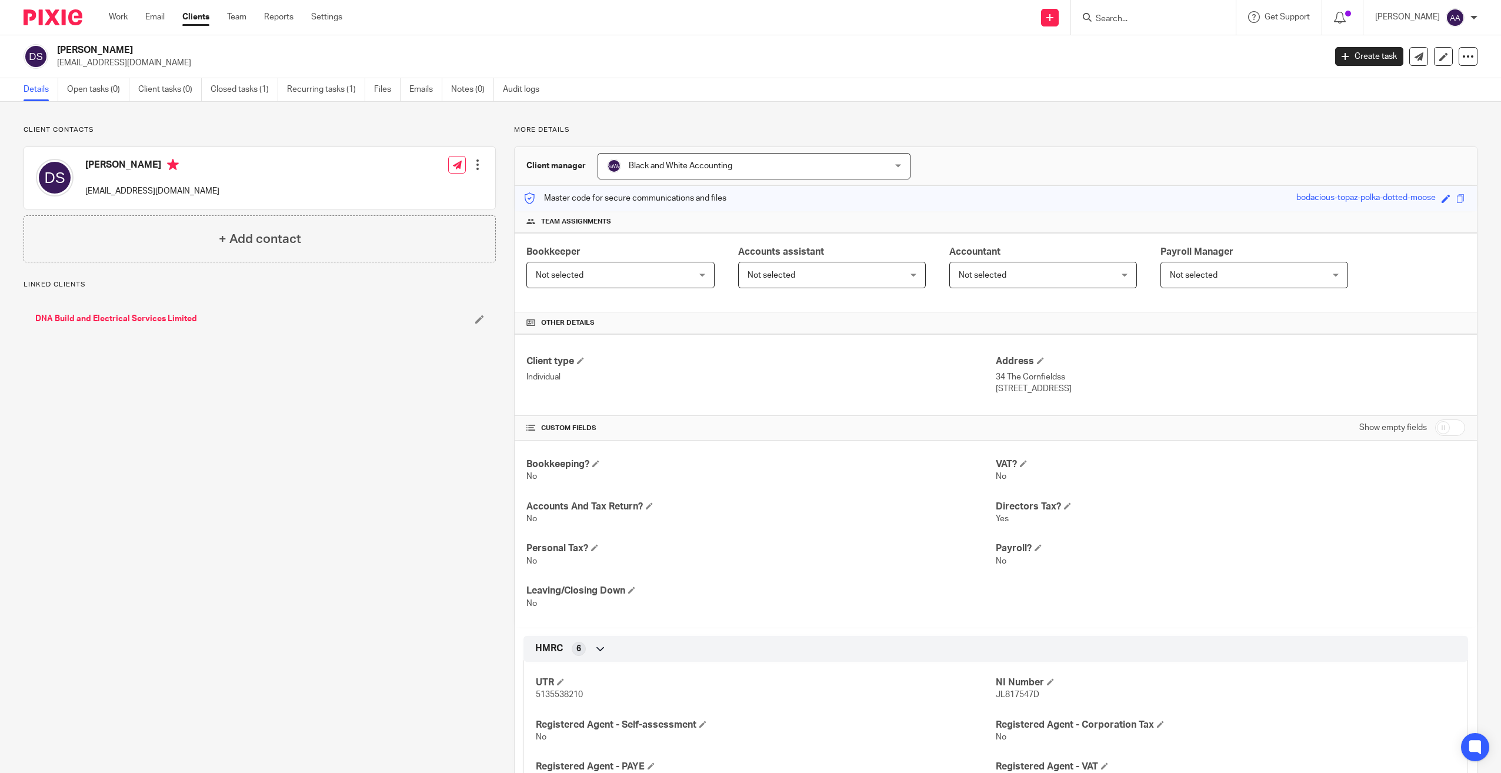
click at [1140, 24] on input "Search" at bounding box center [1148, 19] width 106 height 11
type input "D"
drag, startPoint x: 1463, startPoint y: 52, endPoint x: 1445, endPoint y: 68, distance: 23.7
click at [1463, 52] on icon at bounding box center [1468, 57] width 12 height 12
click at [1365, 134] on button "Archive client" at bounding box center [1395, 136] width 130 height 15
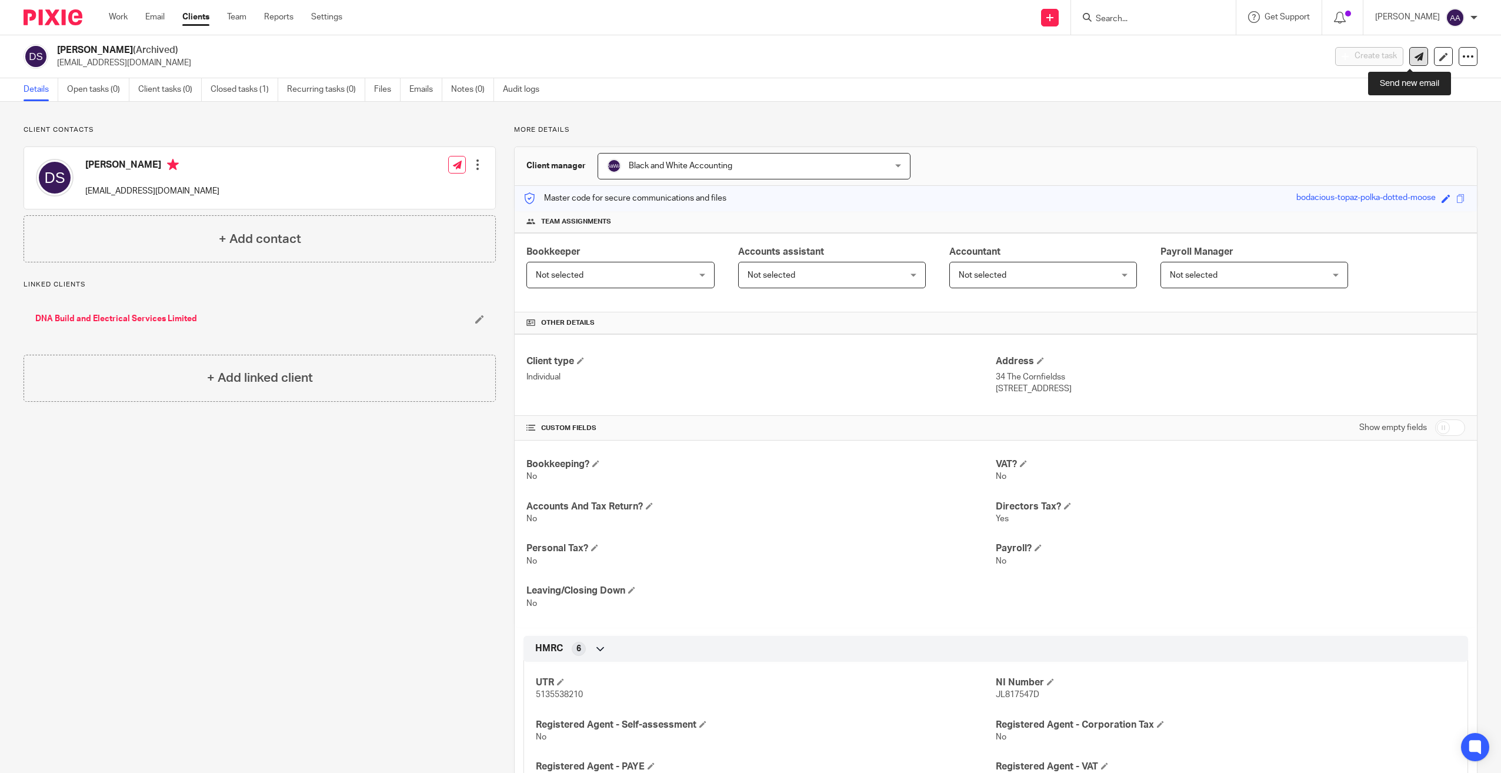
click at [1415, 57] on icon at bounding box center [1419, 56] width 9 height 9
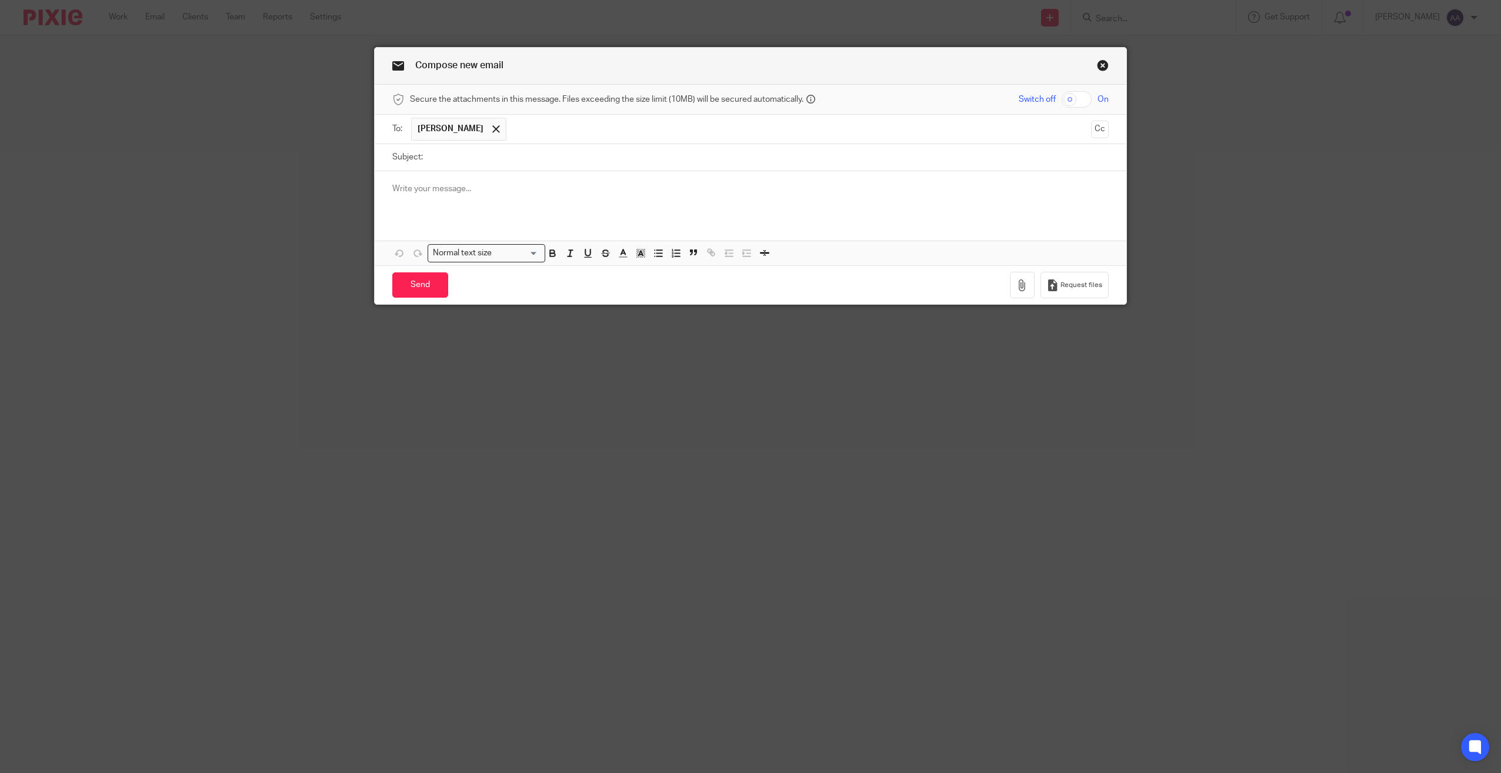
click at [467, 156] on input "Subject:" at bounding box center [769, 157] width 680 height 26
click at [469, 157] on input "POst" at bounding box center [769, 157] width 680 height 26
type input "Post"
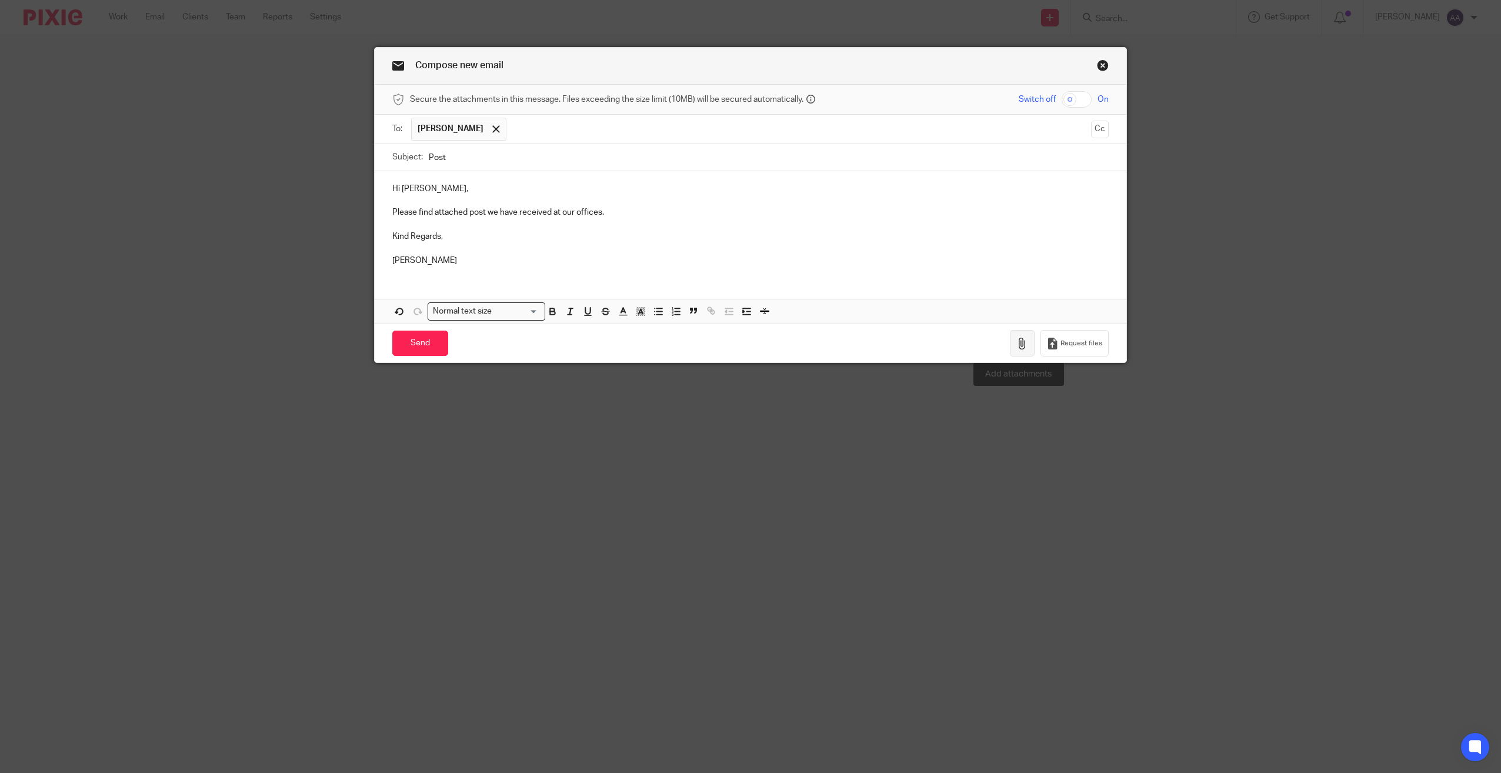
click at [1028, 336] on button "button" at bounding box center [1022, 343] width 25 height 26
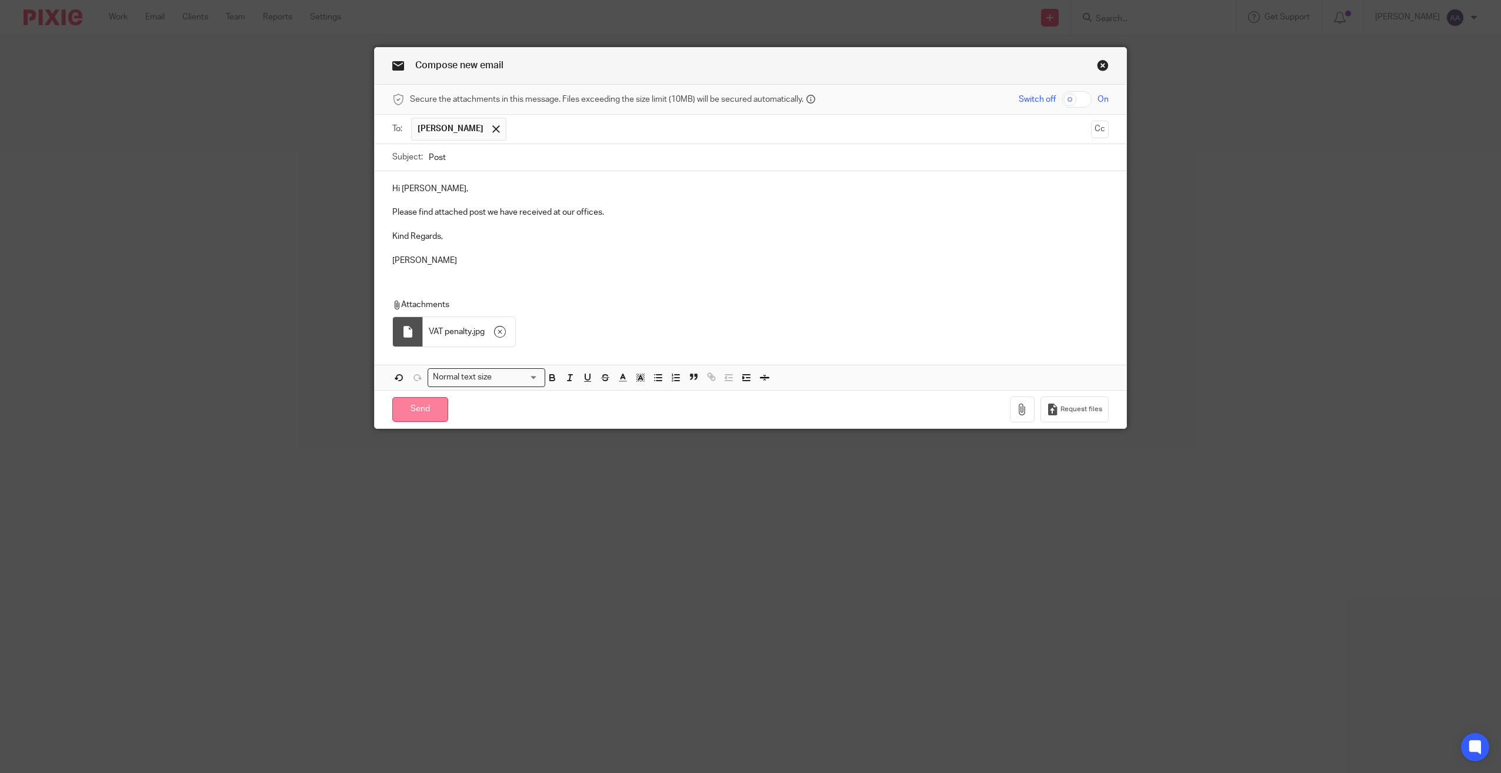
click at [411, 406] on input "Send" at bounding box center [420, 409] width 56 height 25
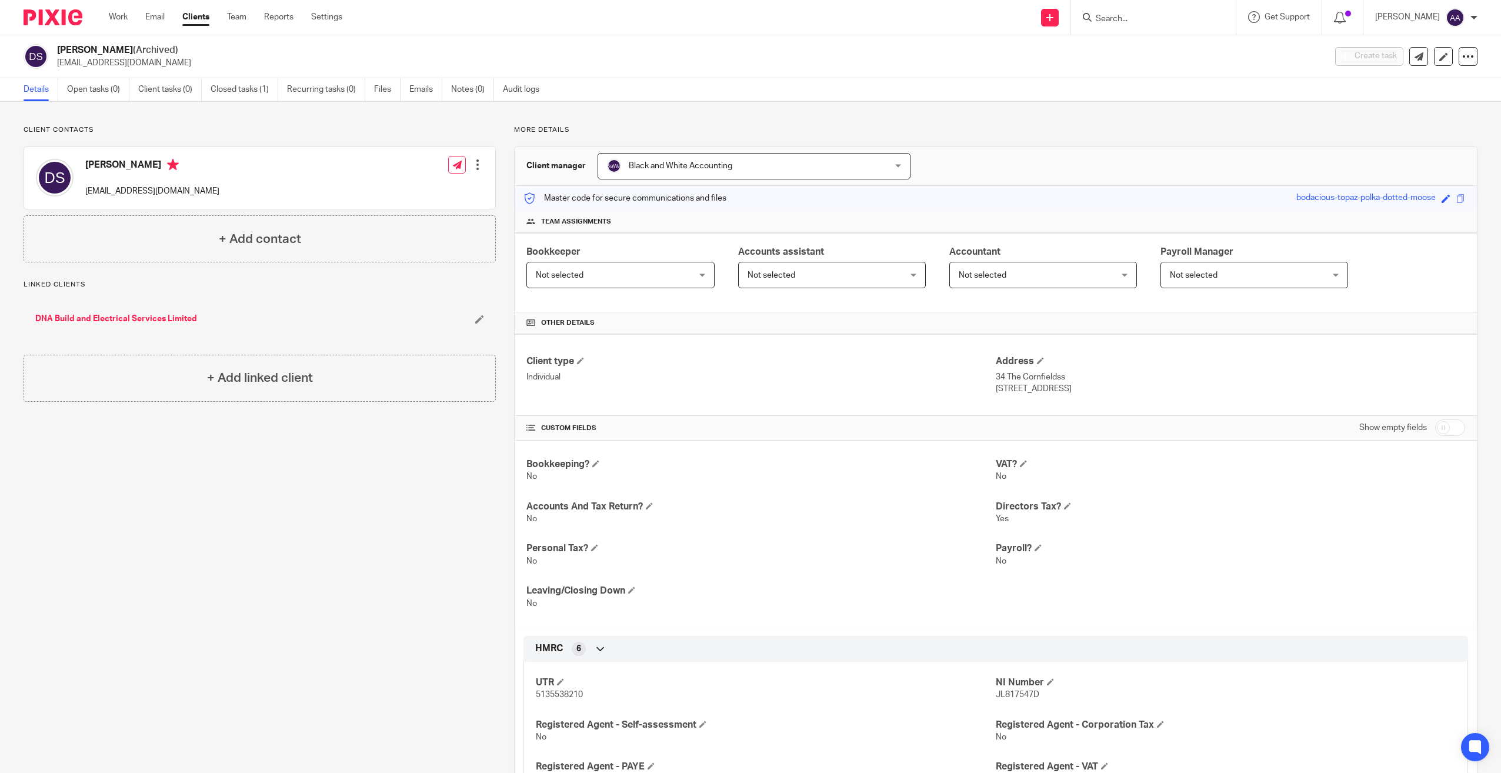
click at [1082, 125] on div "Client contacts [PERSON_NAME] [EMAIL_ADDRESS][DOMAIN_NAME] Edit contact Create …" at bounding box center [750, 502] width 1501 height 801
click at [1174, 119] on div "Client contacts [PERSON_NAME] [EMAIL_ADDRESS][DOMAIN_NAME] Edit contact Create …" at bounding box center [750, 502] width 1501 height 801
click at [1174, 120] on div "Client contacts [PERSON_NAME] [EMAIL_ADDRESS][DOMAIN_NAME] Edit contact Create …" at bounding box center [750, 502] width 1501 height 801
click at [1174, 138] on div "More details Client manager Black and White Accounting Black and White Accounti…" at bounding box center [987, 502] width 982 height 754
click at [1159, 14] on input "Search" at bounding box center [1148, 19] width 106 height 11
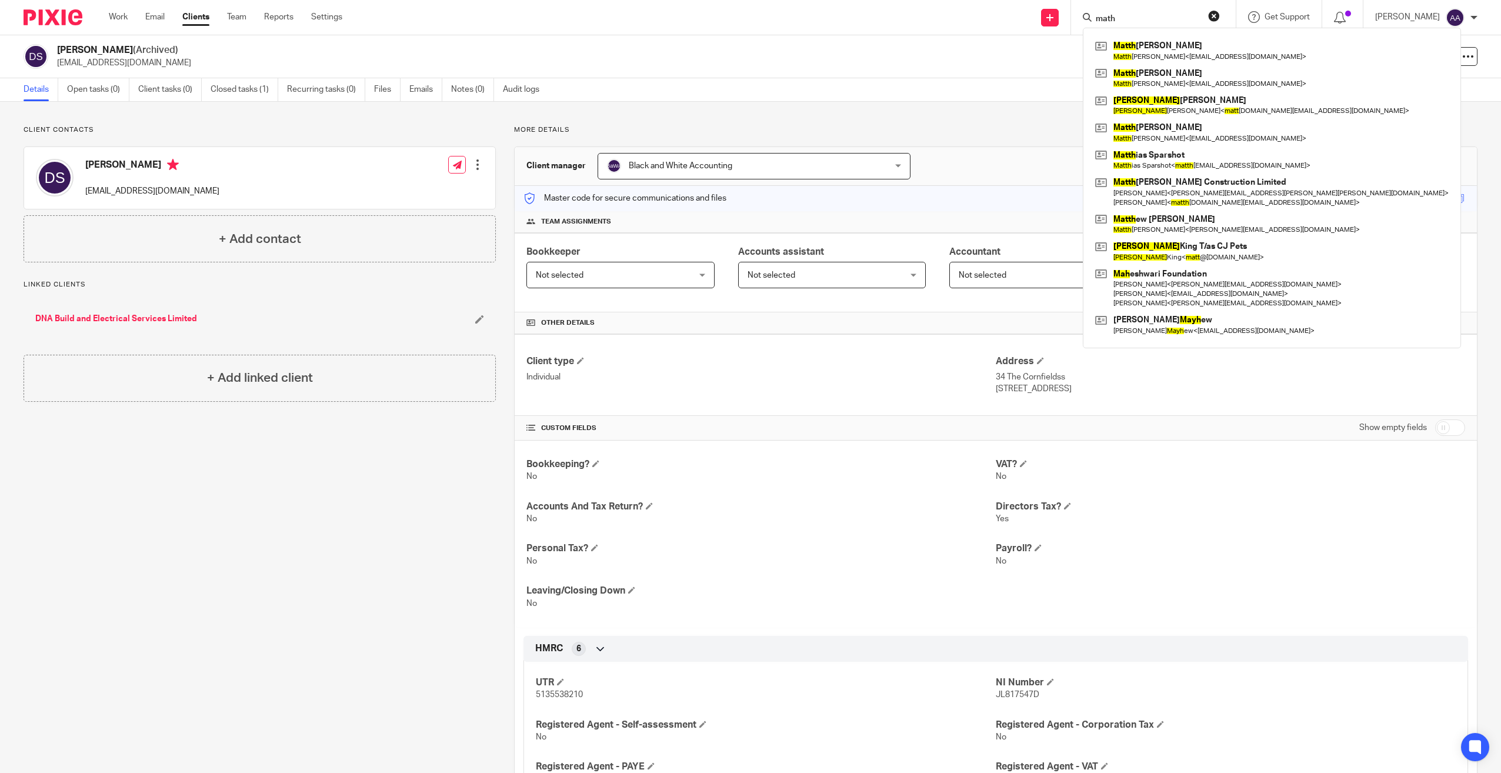
type input "math"
drag, startPoint x: 1168, startPoint y: 17, endPoint x: 1027, endPoint y: 14, distance: 141.2
click at [1027, 14] on div "Send new email Create task Add client Request signature math Matth [PERSON_NAME…" at bounding box center [930, 17] width 1141 height 35
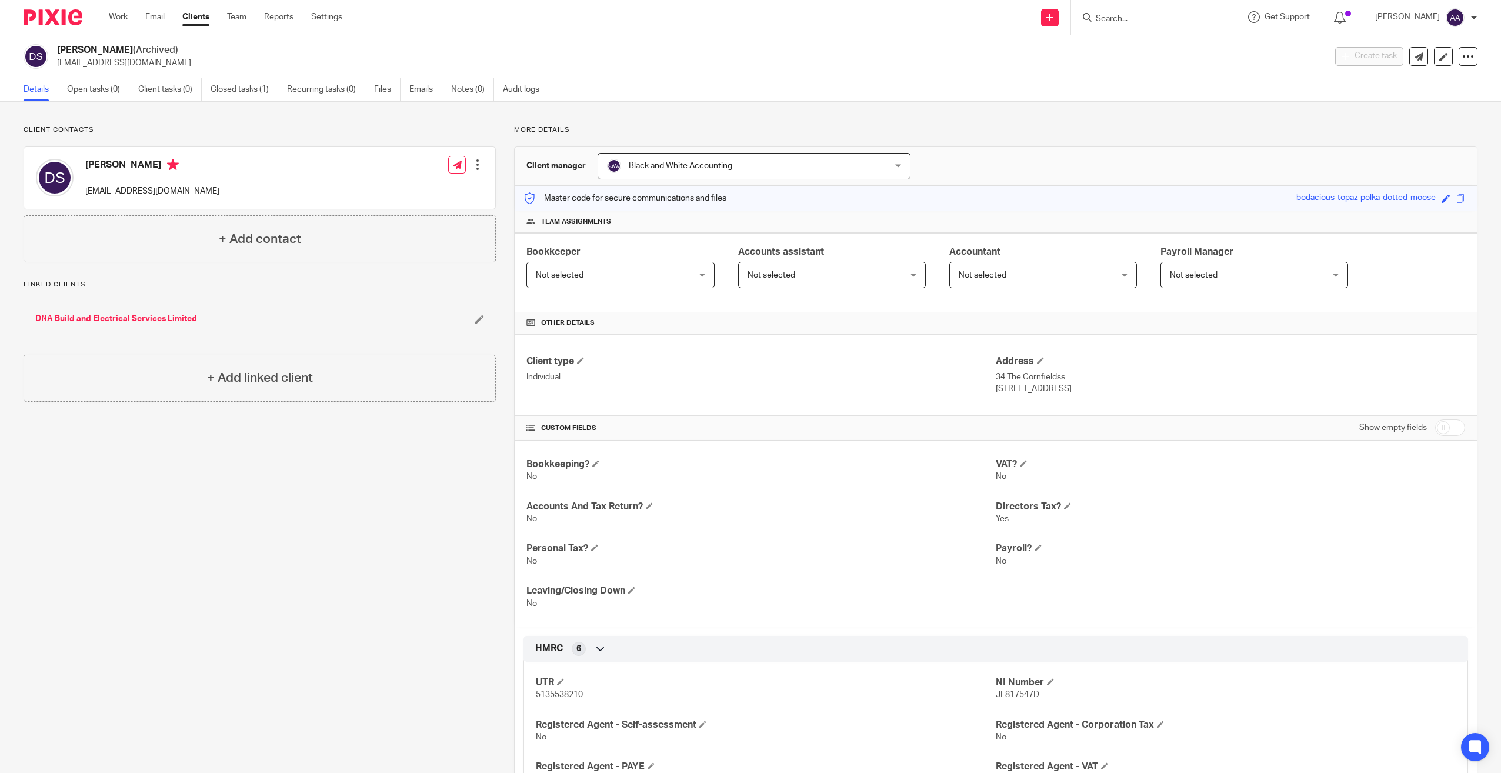
click at [1179, 14] on input "Search" at bounding box center [1148, 19] width 106 height 11
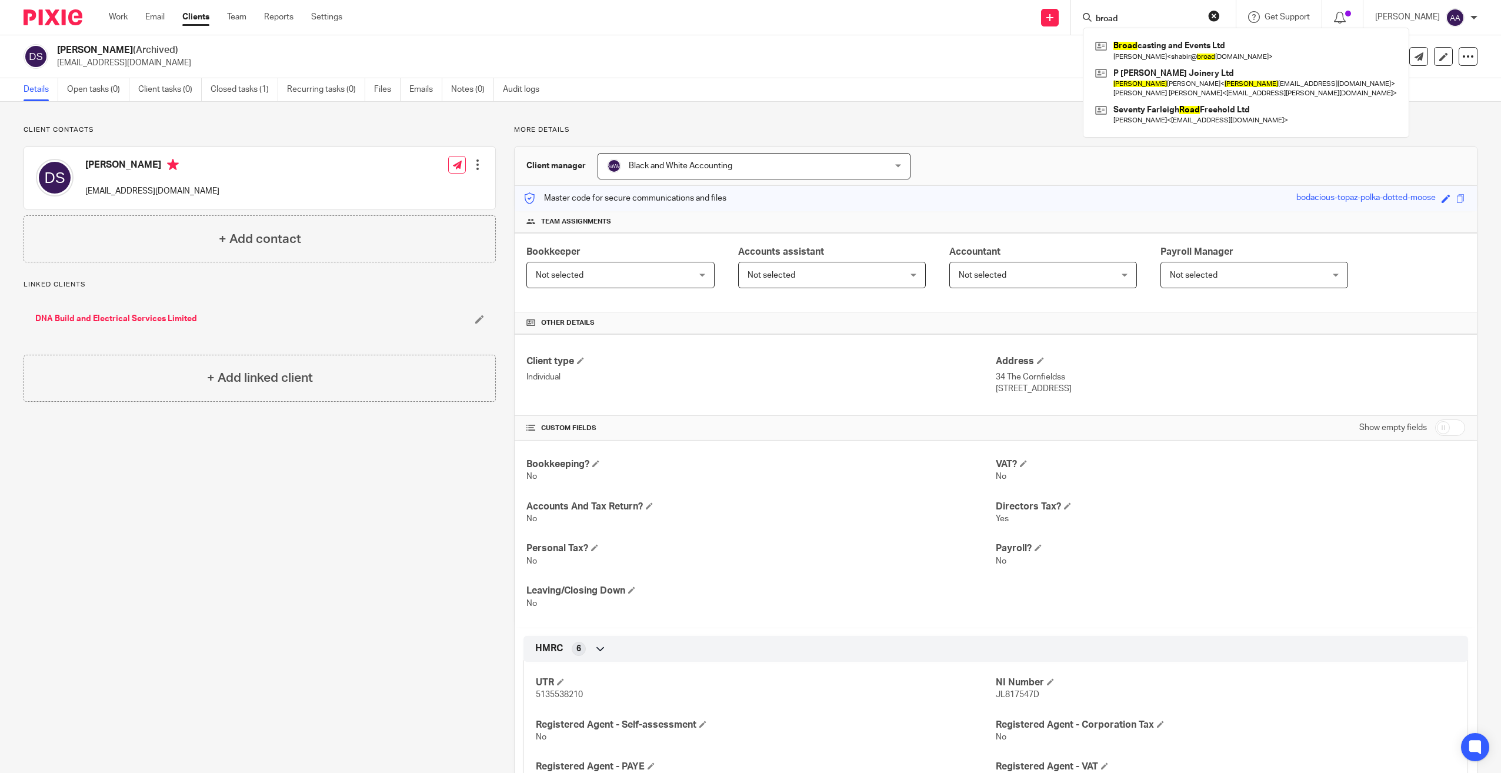
type input "broad"
